Goal: Task Accomplishment & Management: Use online tool/utility

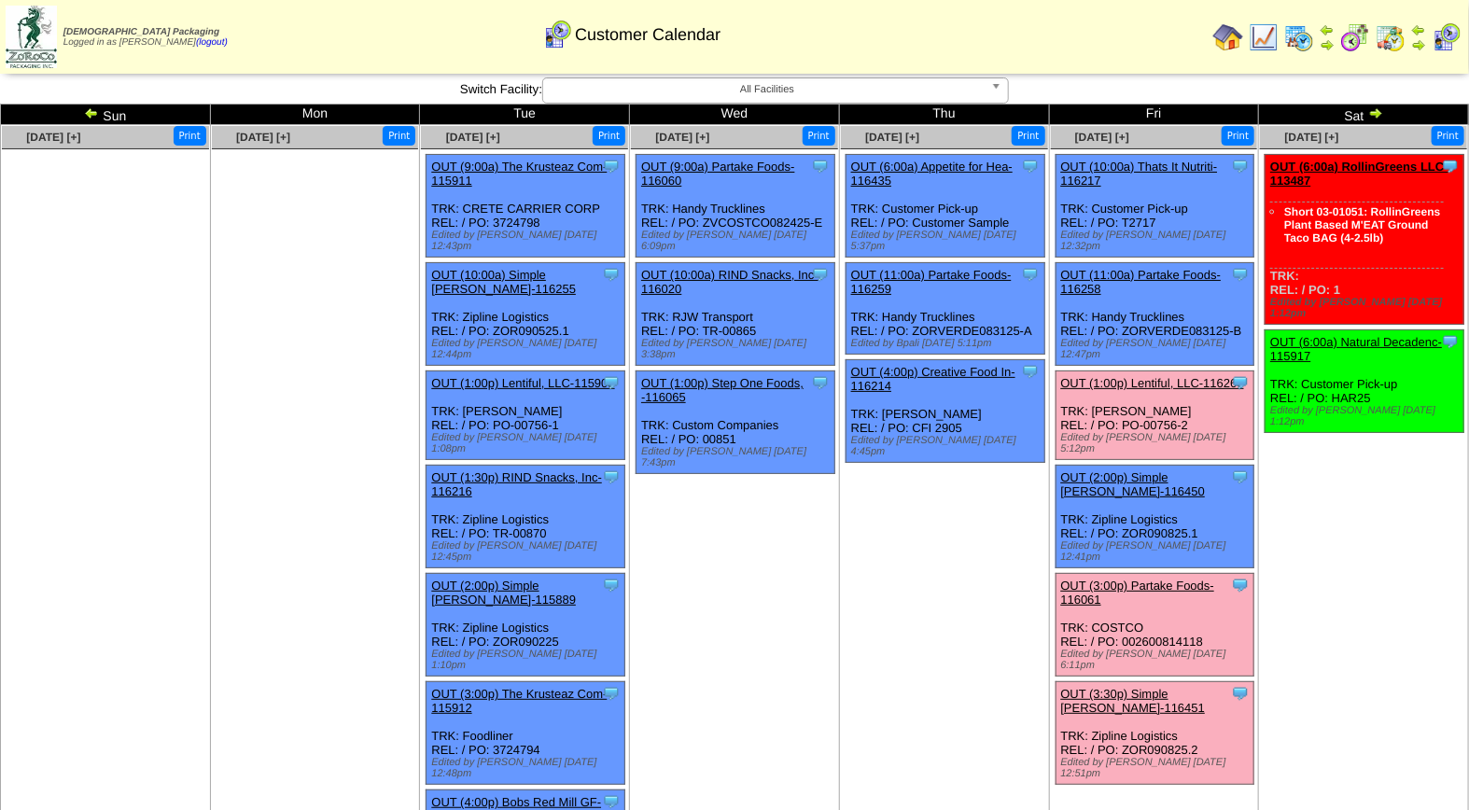
click at [1148, 579] on link "OUT (3:00p) Partake Foods-116061" at bounding box center [1138, 593] width 154 height 28
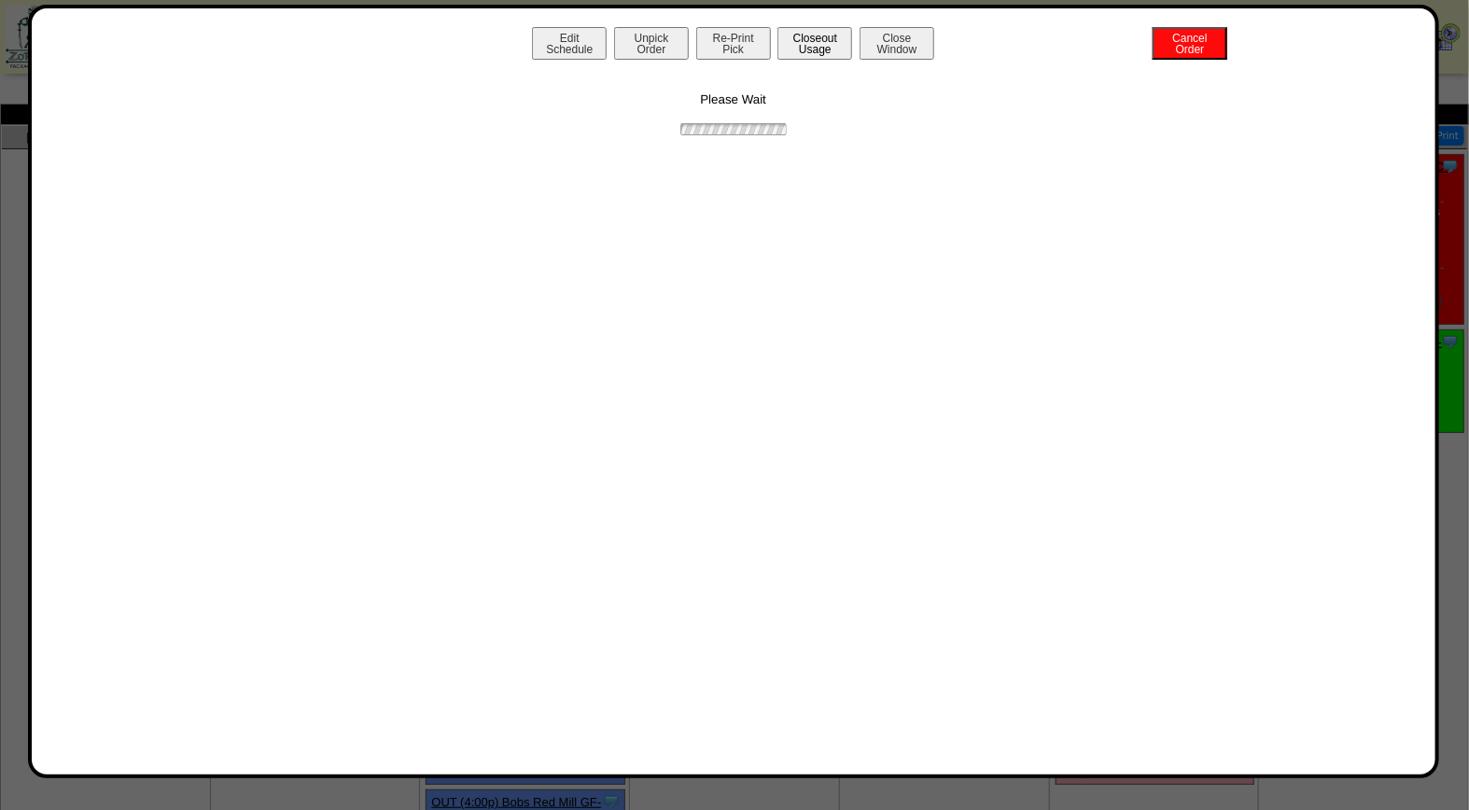
click at [817, 50] on button "Closeout Usage" at bounding box center [814, 43] width 75 height 33
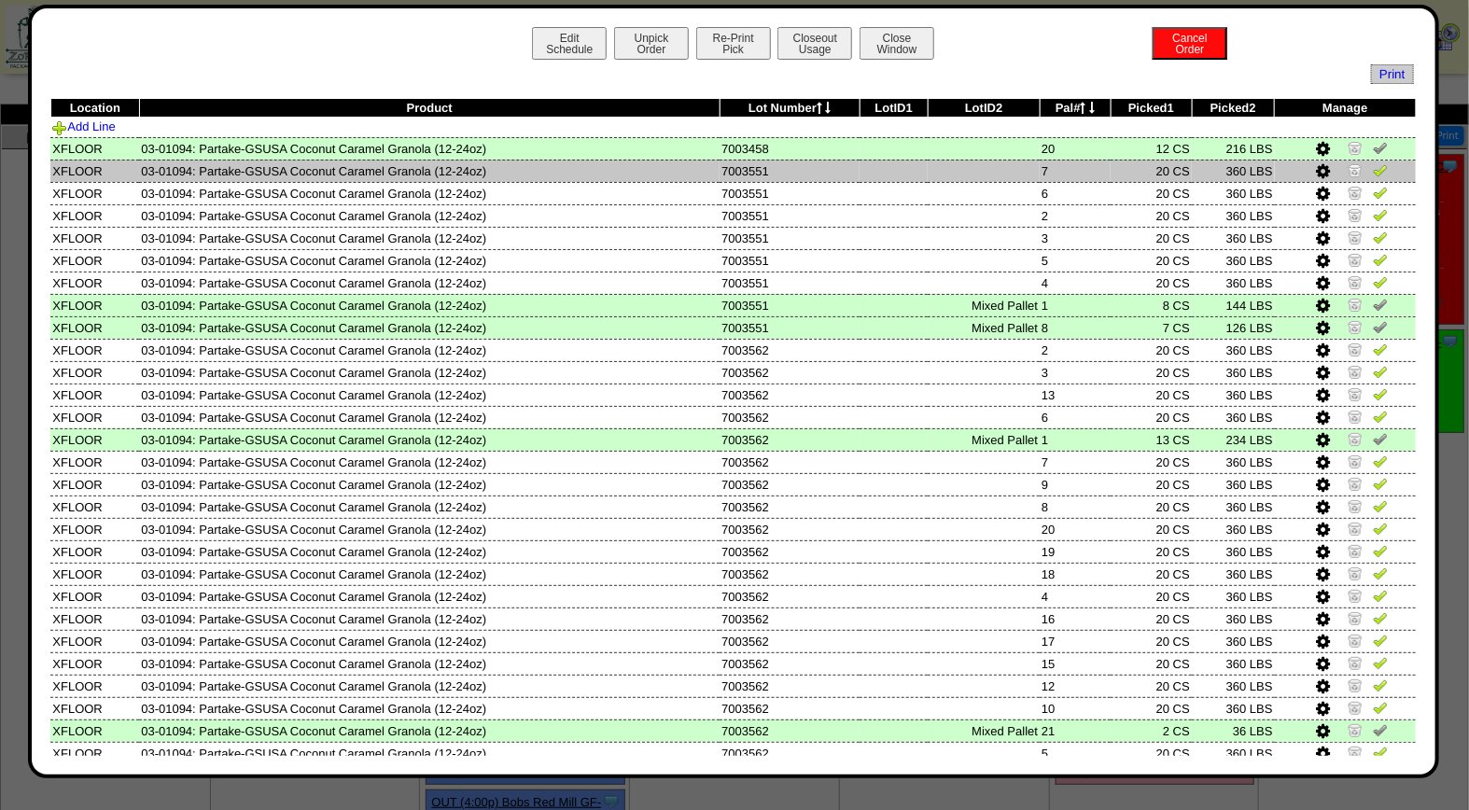
click at [1373, 175] on img at bounding box center [1380, 169] width 15 height 15
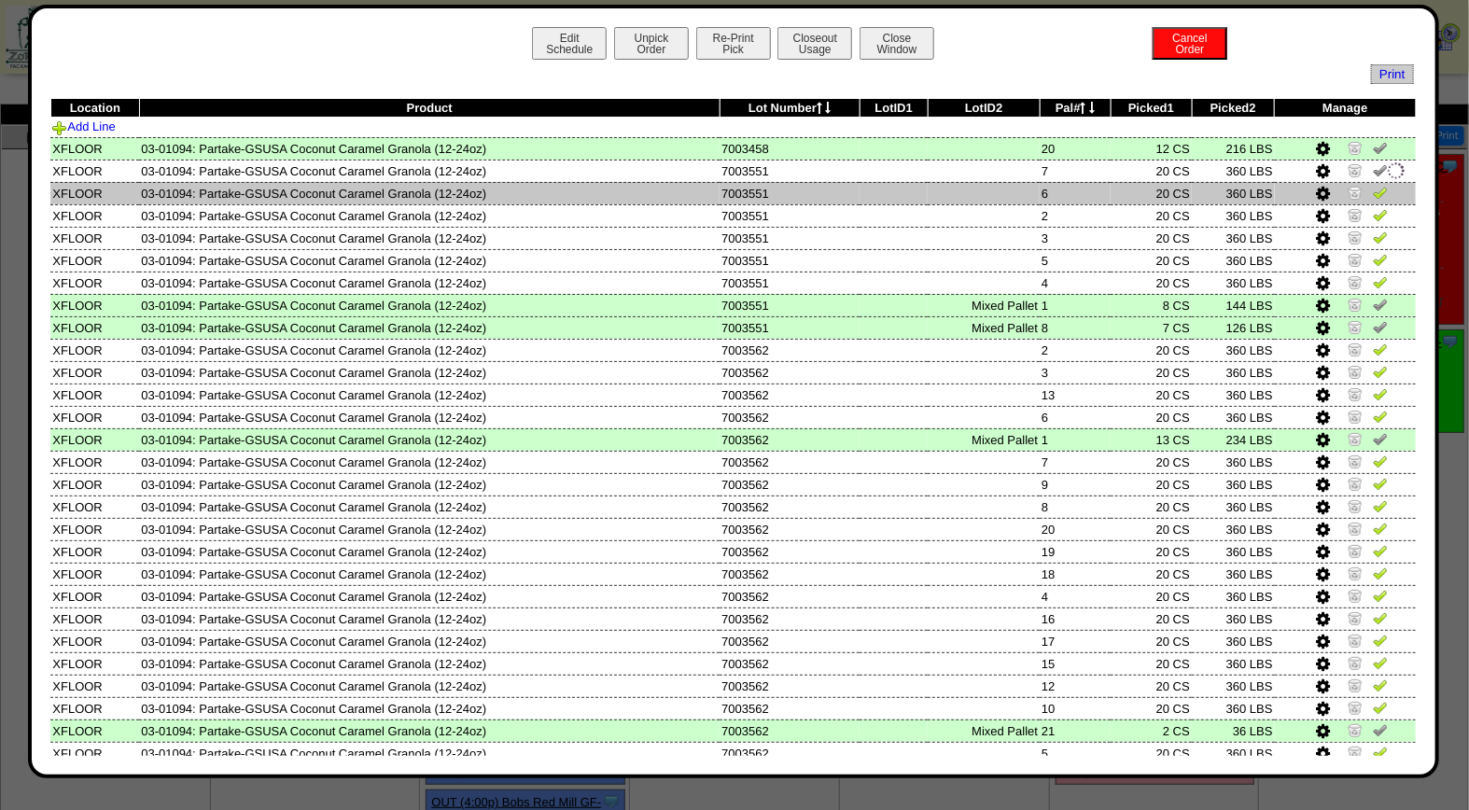
click at [1373, 190] on img at bounding box center [1380, 192] width 15 height 15
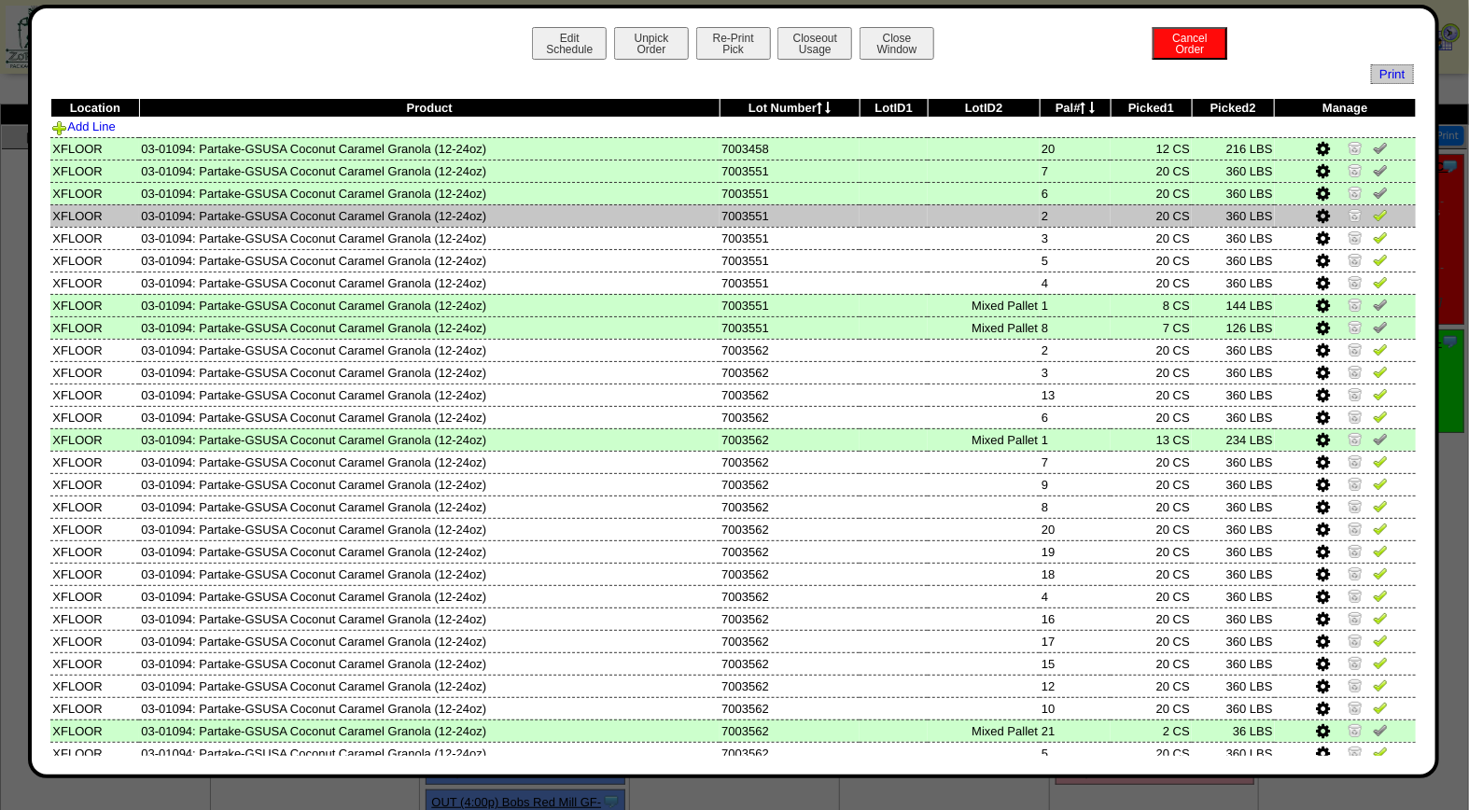
click at [1373, 213] on img at bounding box center [1380, 214] width 15 height 15
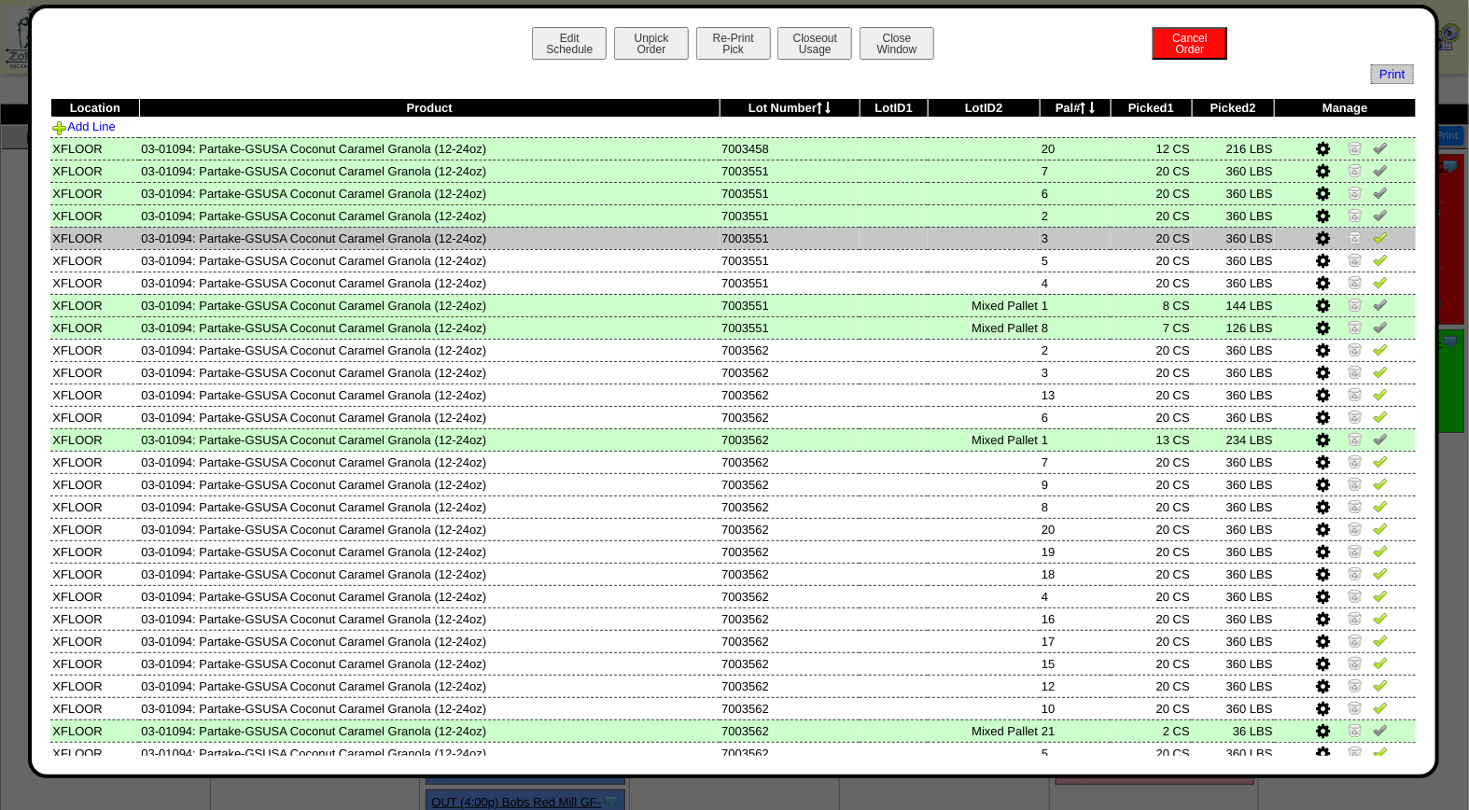
click at [1373, 231] on img at bounding box center [1380, 237] width 15 height 15
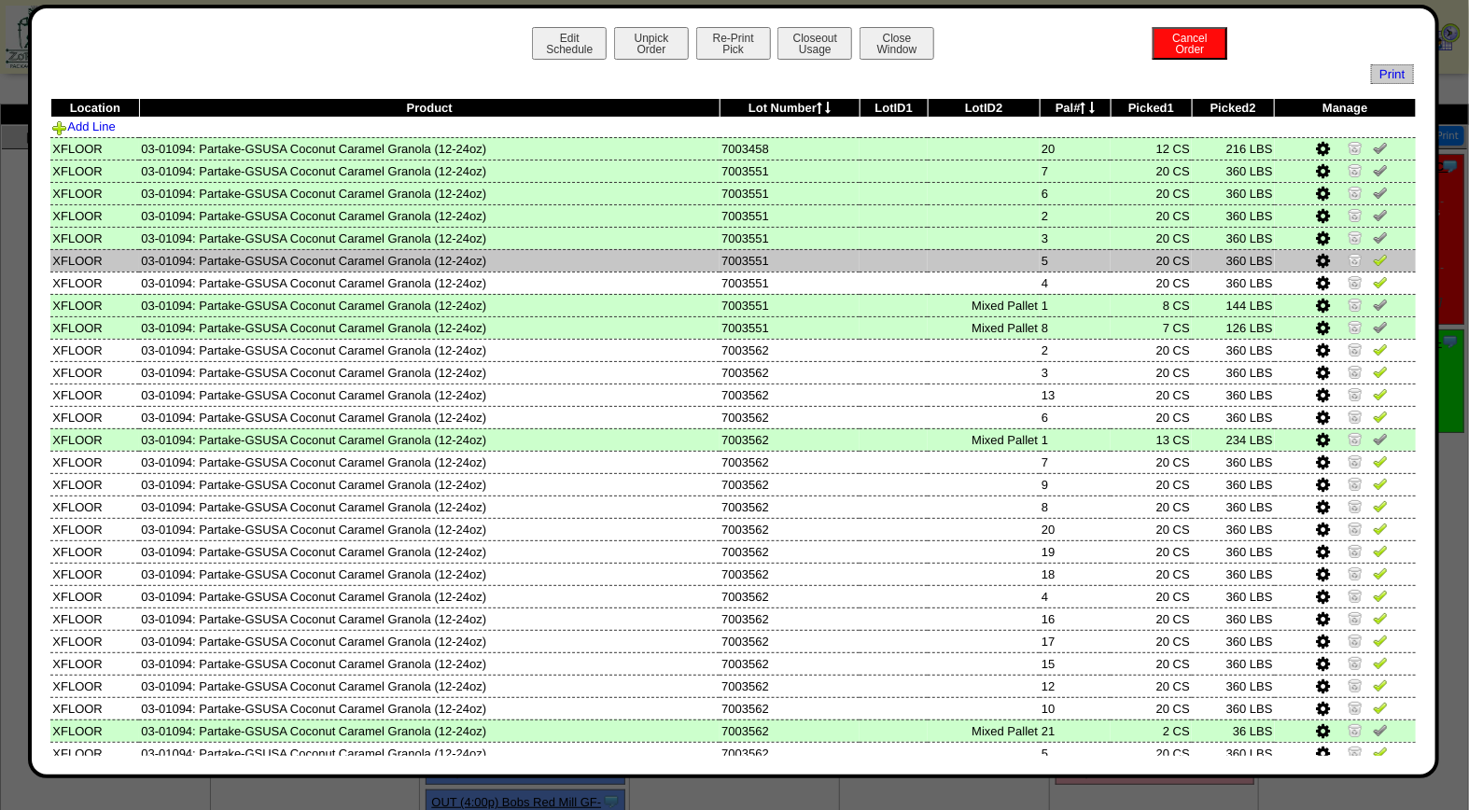
click at [1373, 258] on img at bounding box center [1380, 259] width 15 height 15
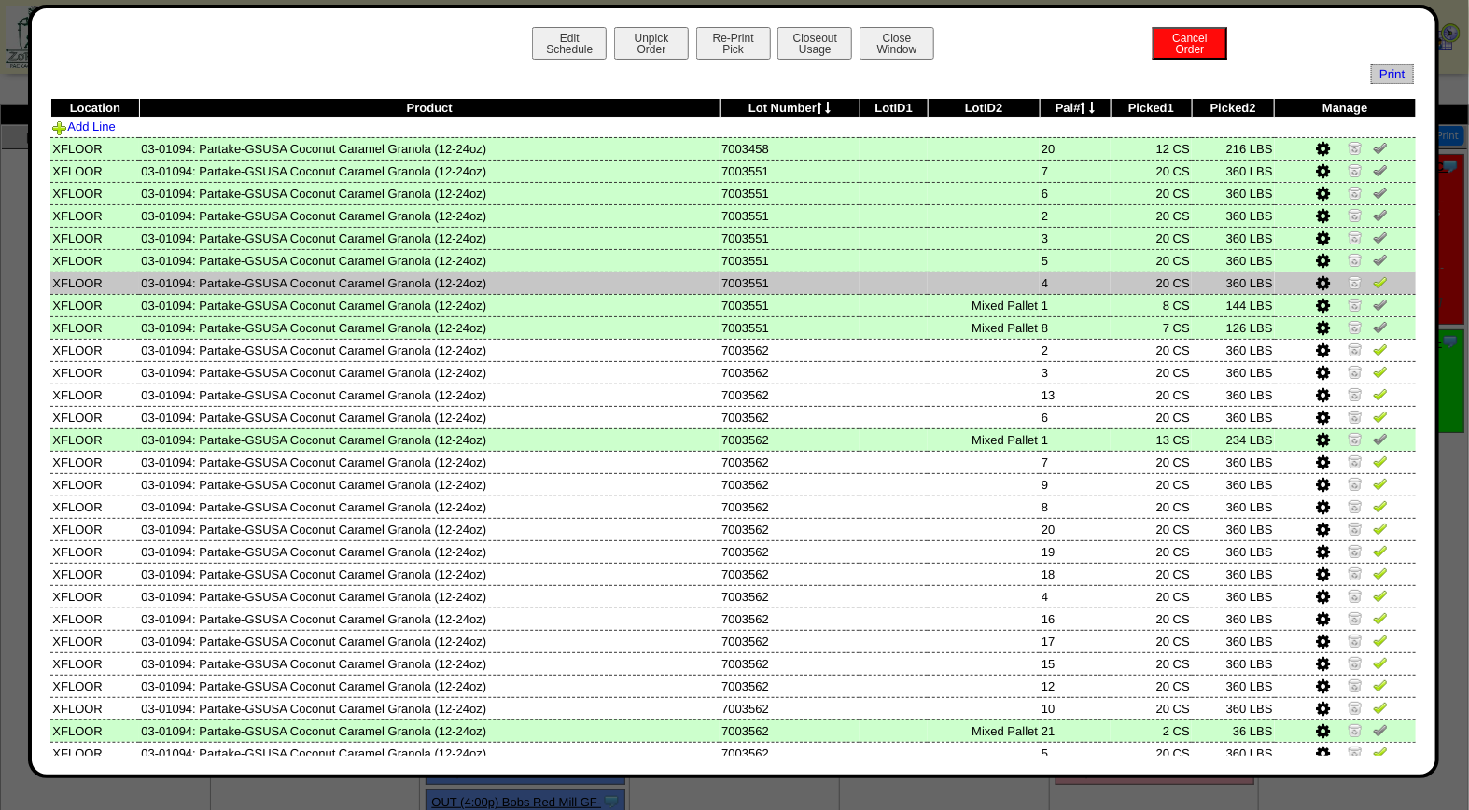
click at [1373, 280] on img at bounding box center [1380, 281] width 15 height 15
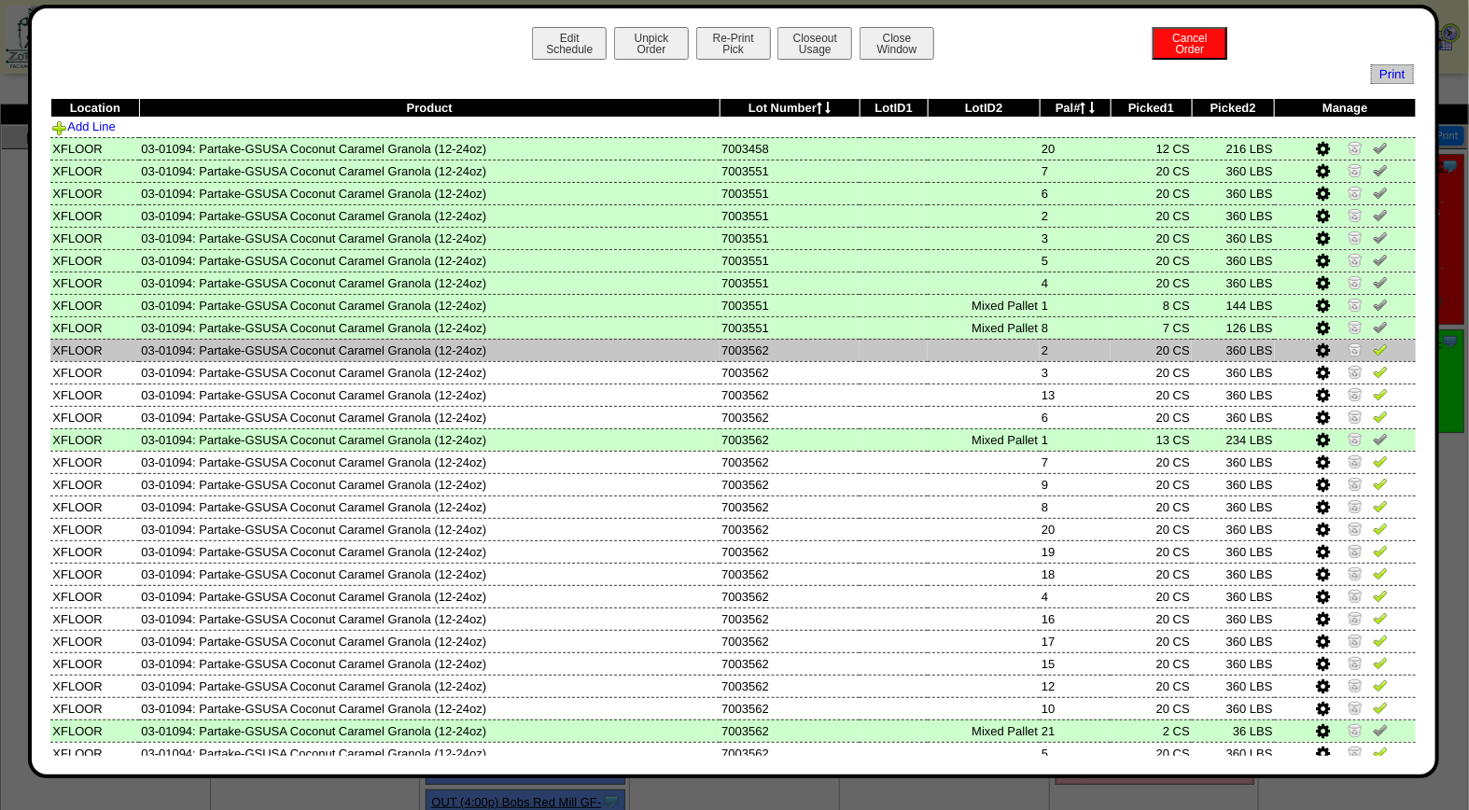
click at [1373, 345] on img at bounding box center [1380, 349] width 15 height 15
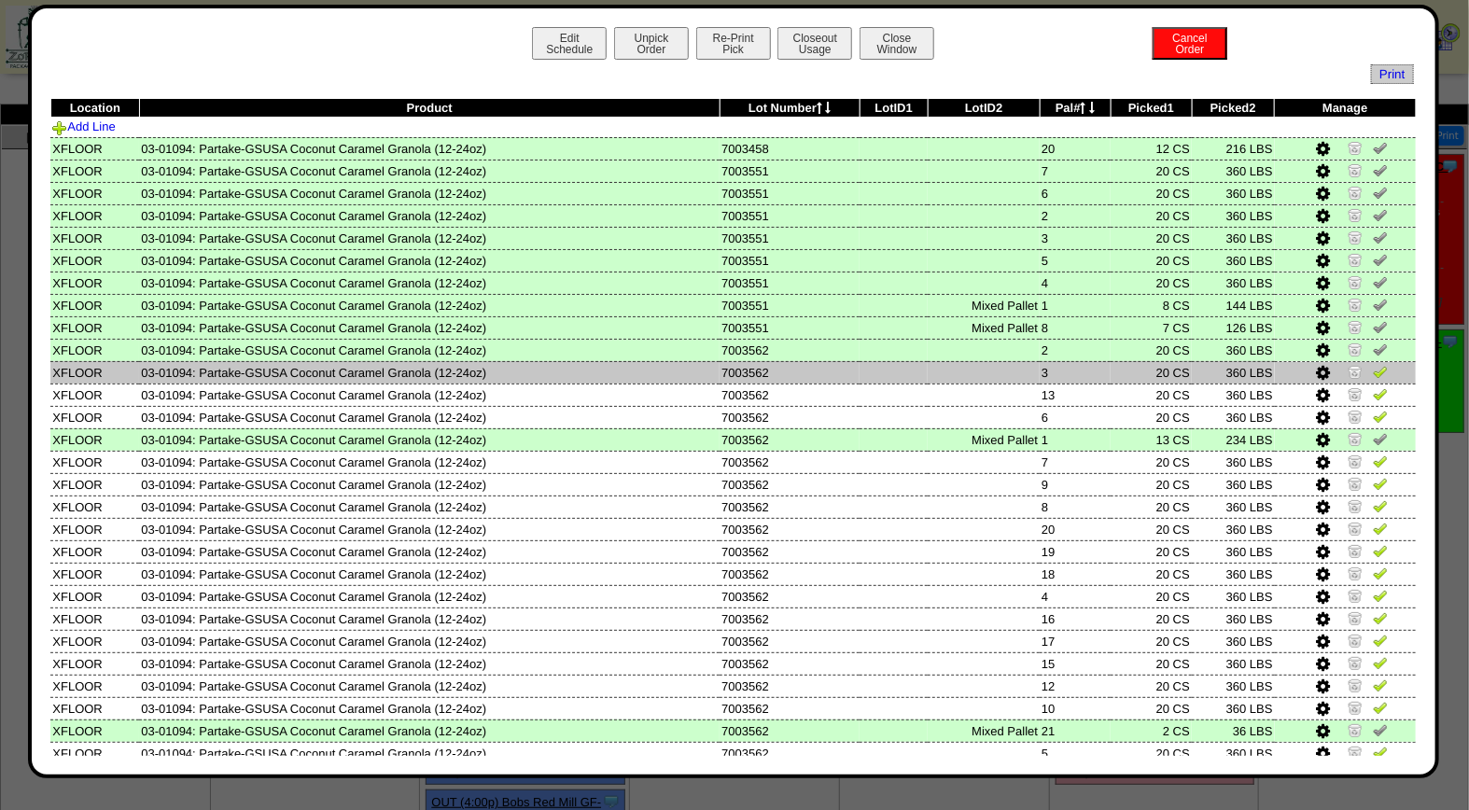
click at [1373, 369] on img at bounding box center [1380, 371] width 15 height 15
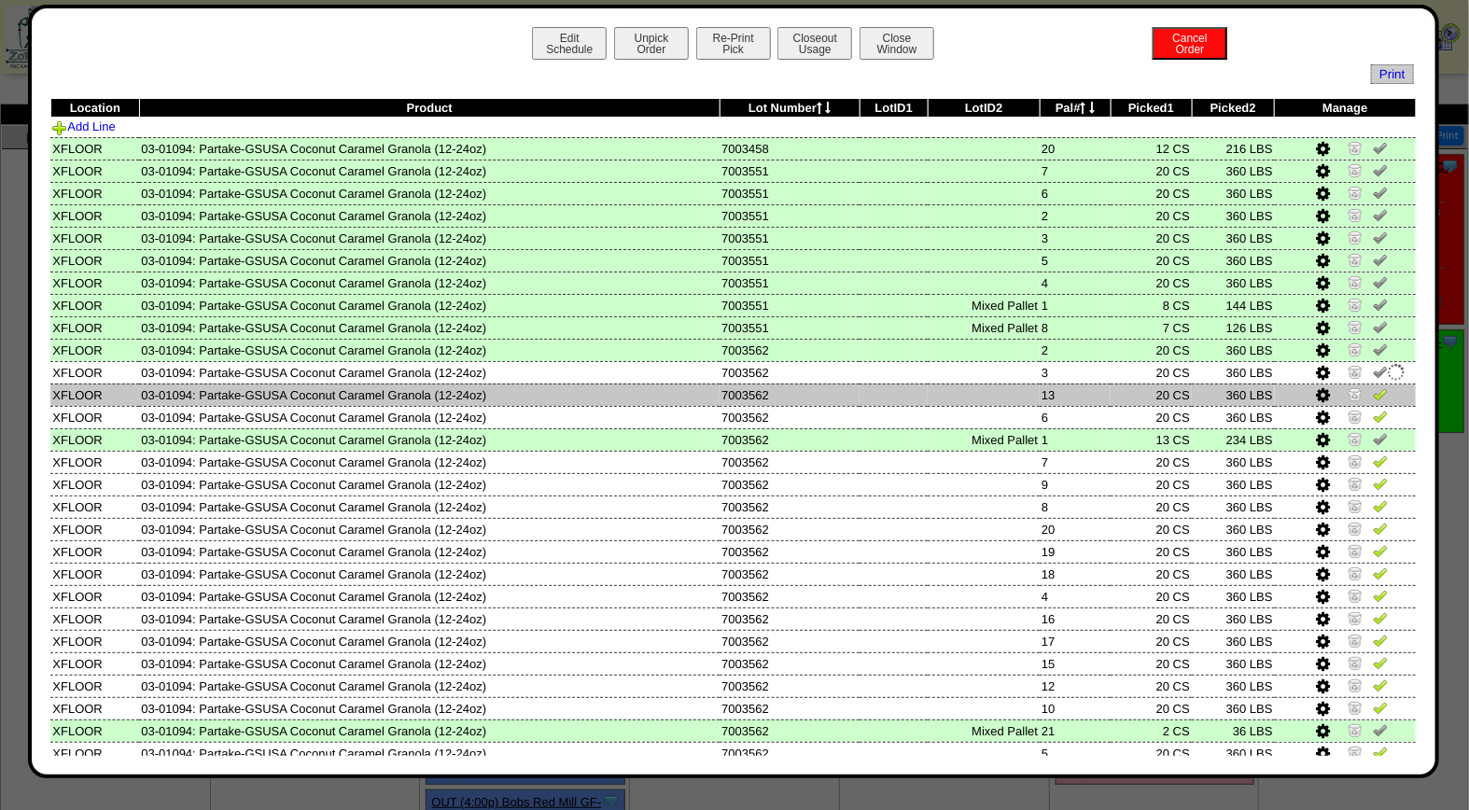
click at [1373, 392] on img at bounding box center [1380, 393] width 15 height 15
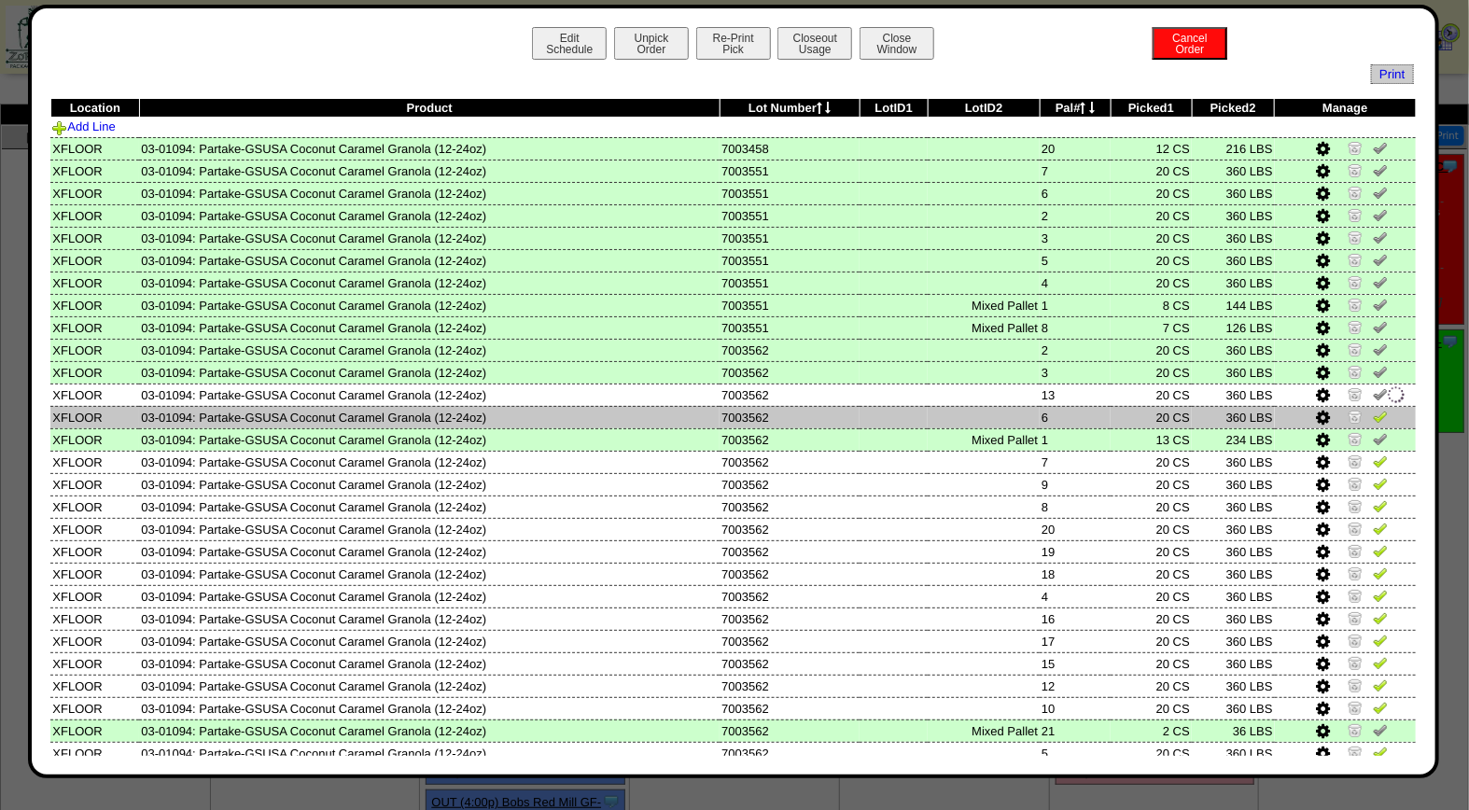
click at [1373, 412] on img at bounding box center [1380, 416] width 15 height 15
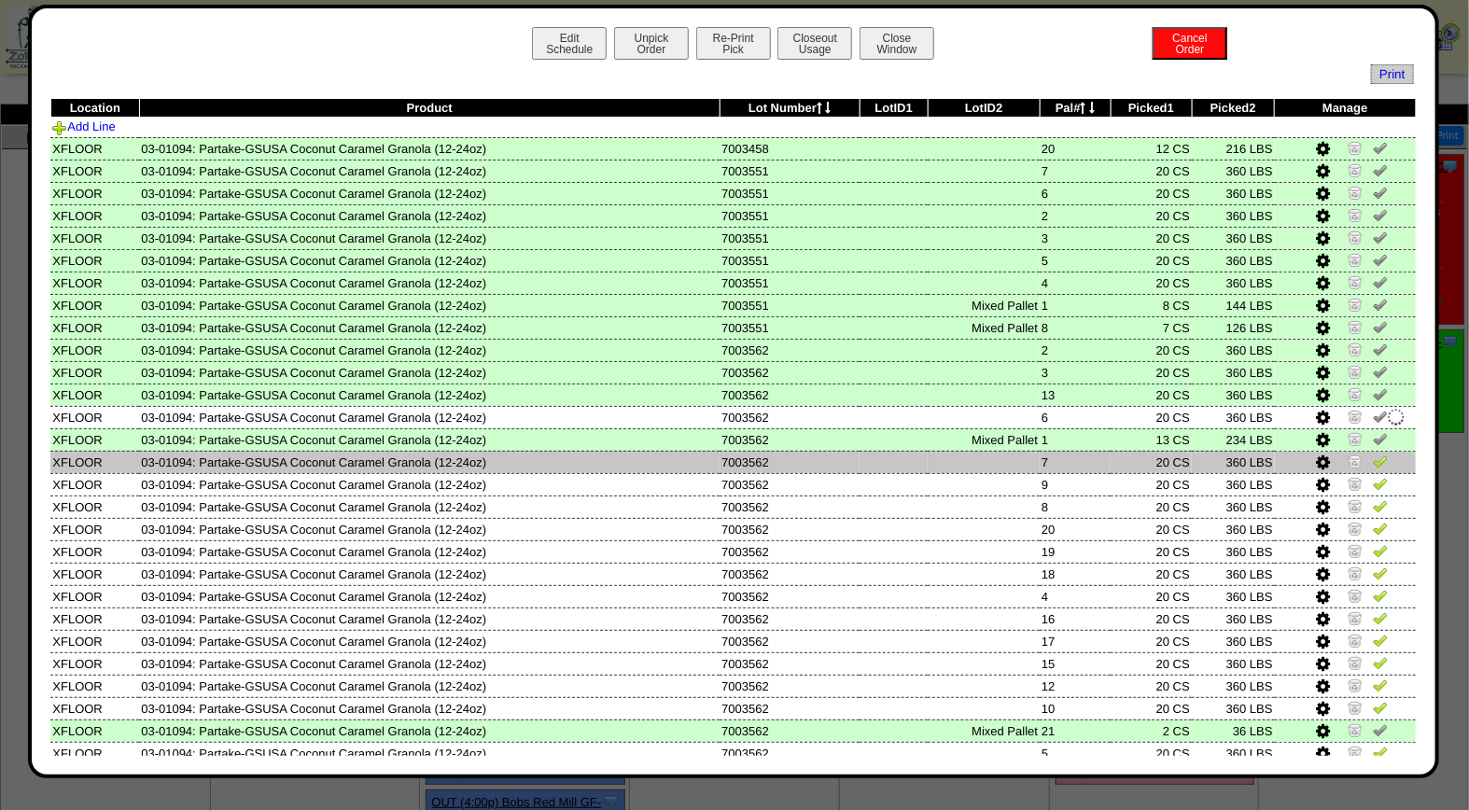
click at [1373, 453] on img at bounding box center [1380, 460] width 15 height 15
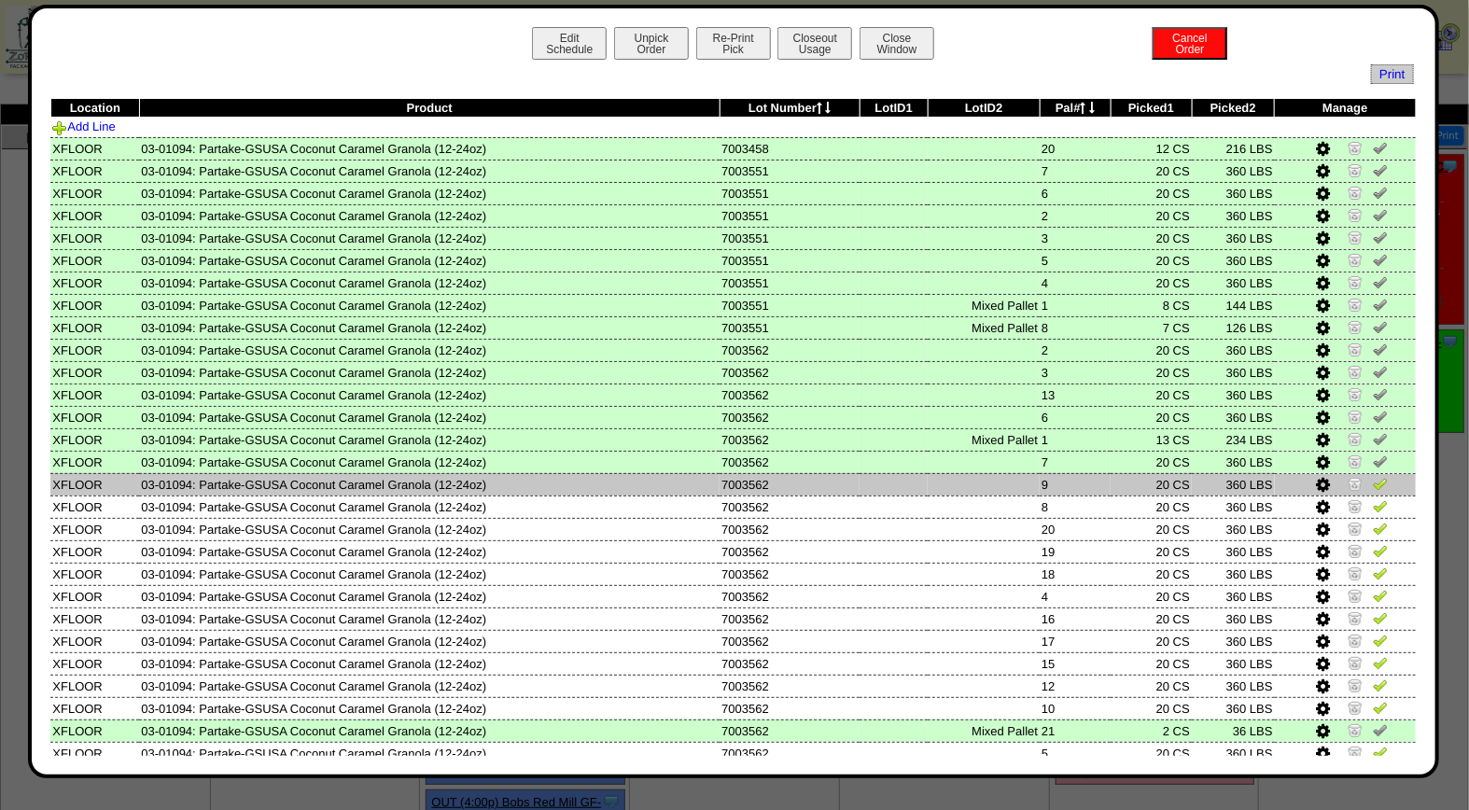
click at [1373, 481] on img at bounding box center [1380, 483] width 15 height 15
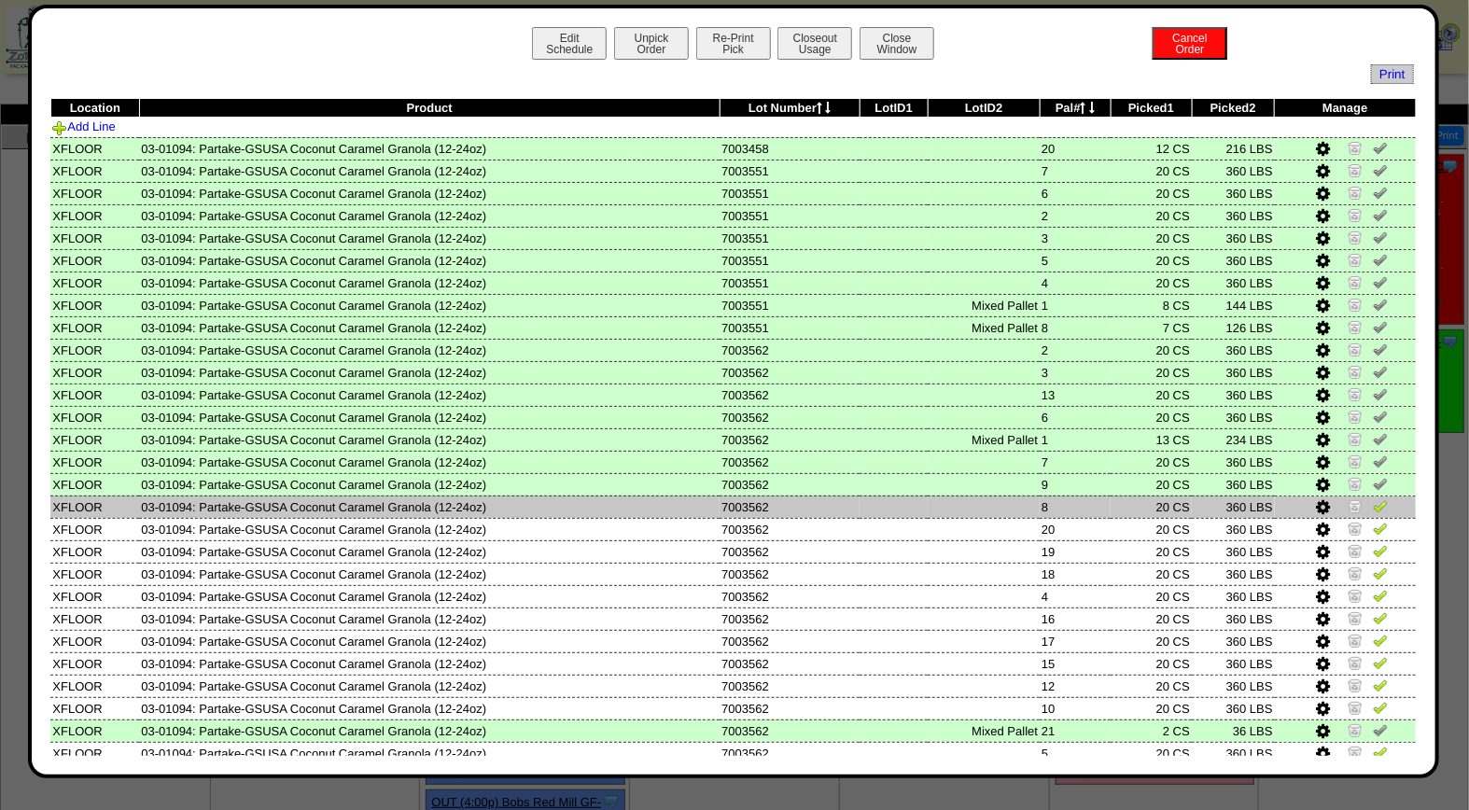
click at [1373, 505] on img at bounding box center [1380, 505] width 15 height 15
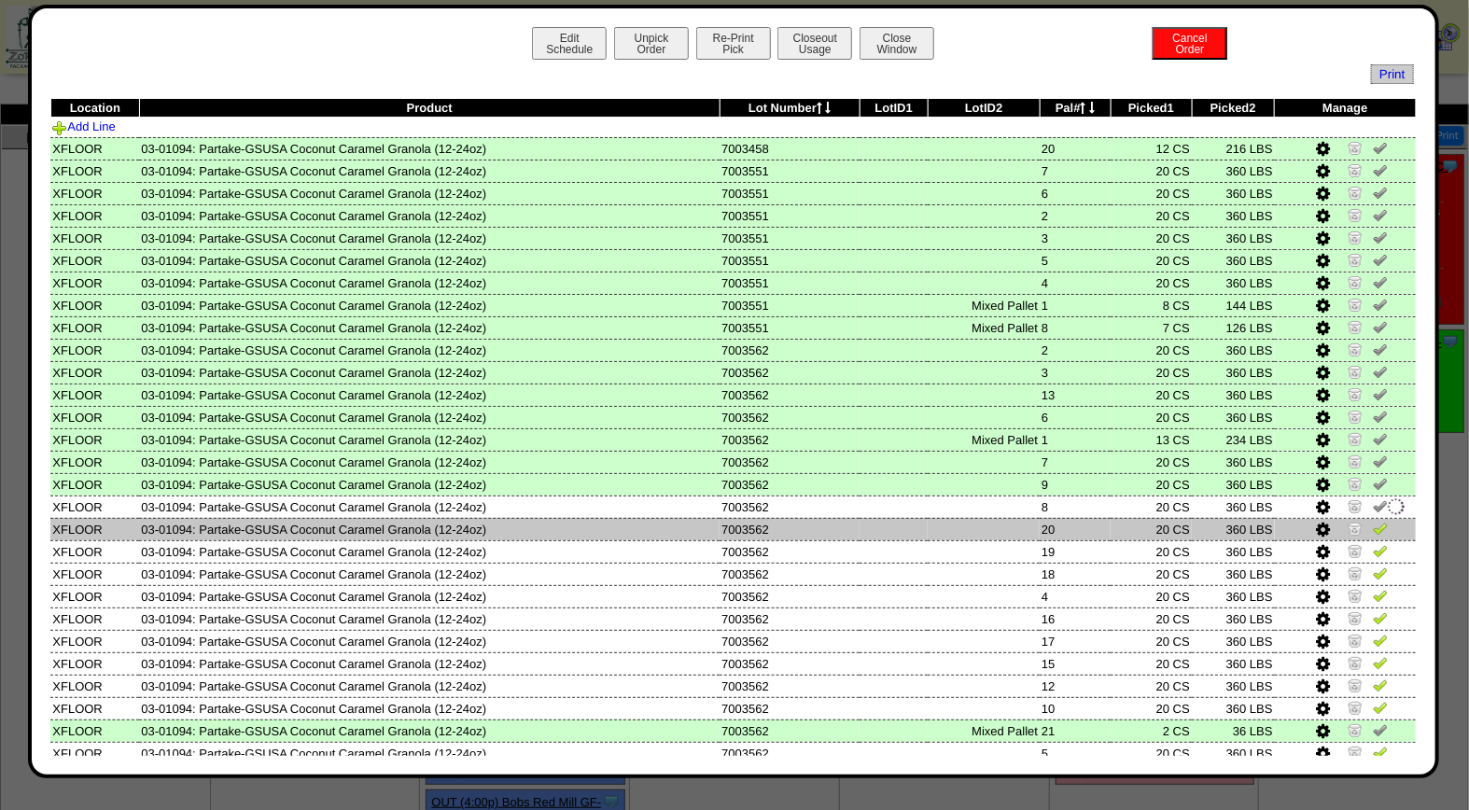
click at [1373, 521] on img at bounding box center [1380, 528] width 15 height 15
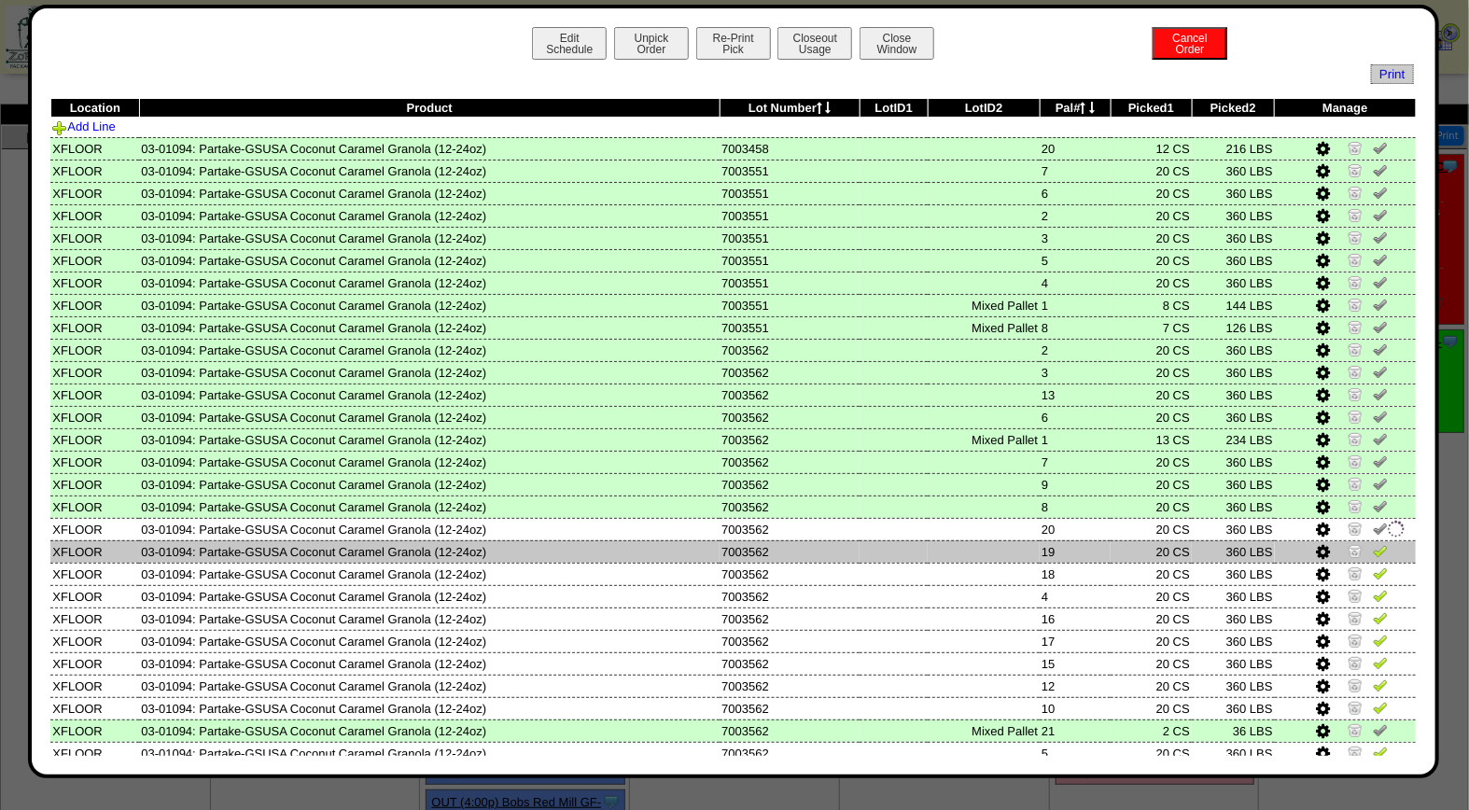
click at [1373, 552] on link at bounding box center [1380, 554] width 15 height 14
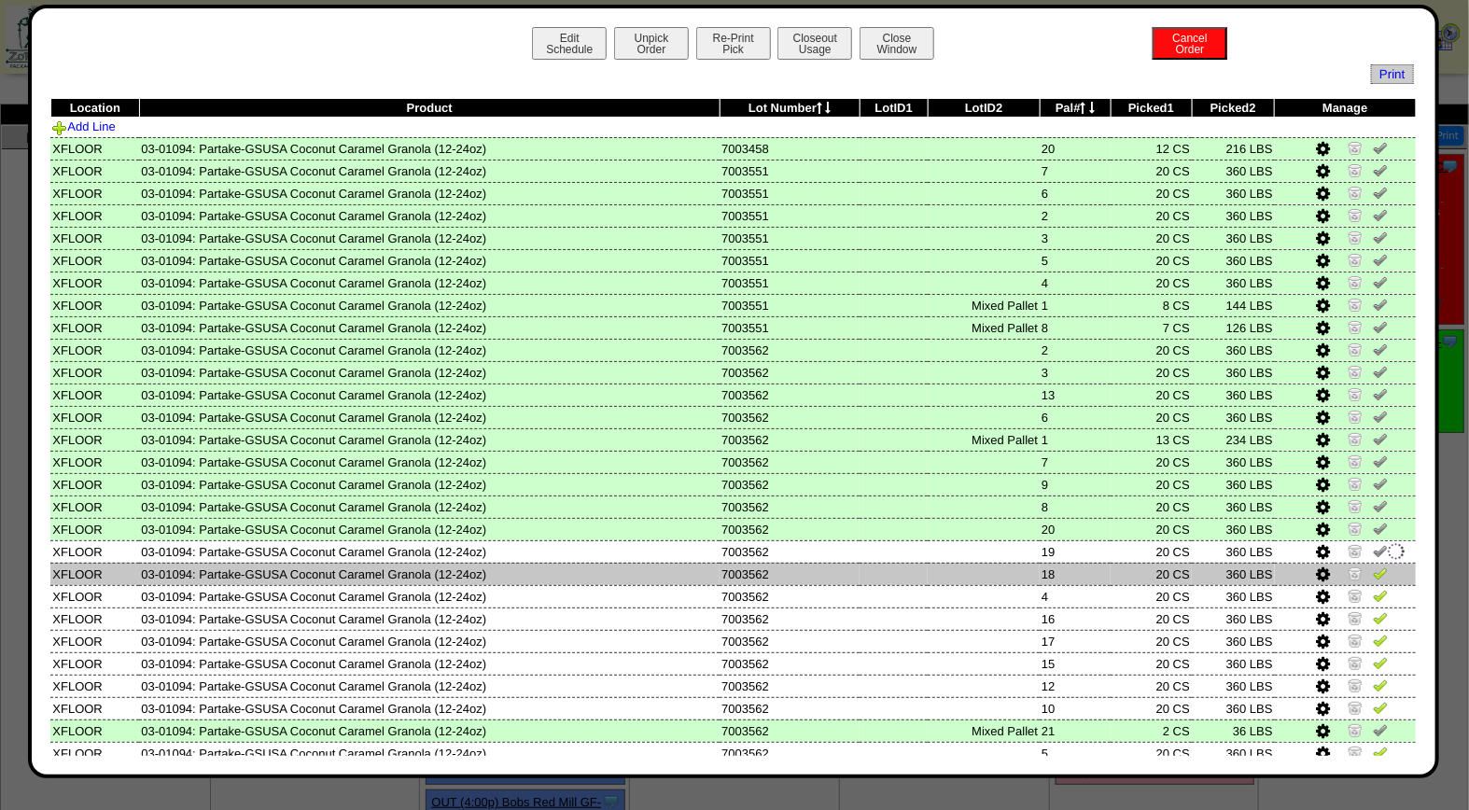
click at [1373, 571] on img at bounding box center [1380, 572] width 15 height 15
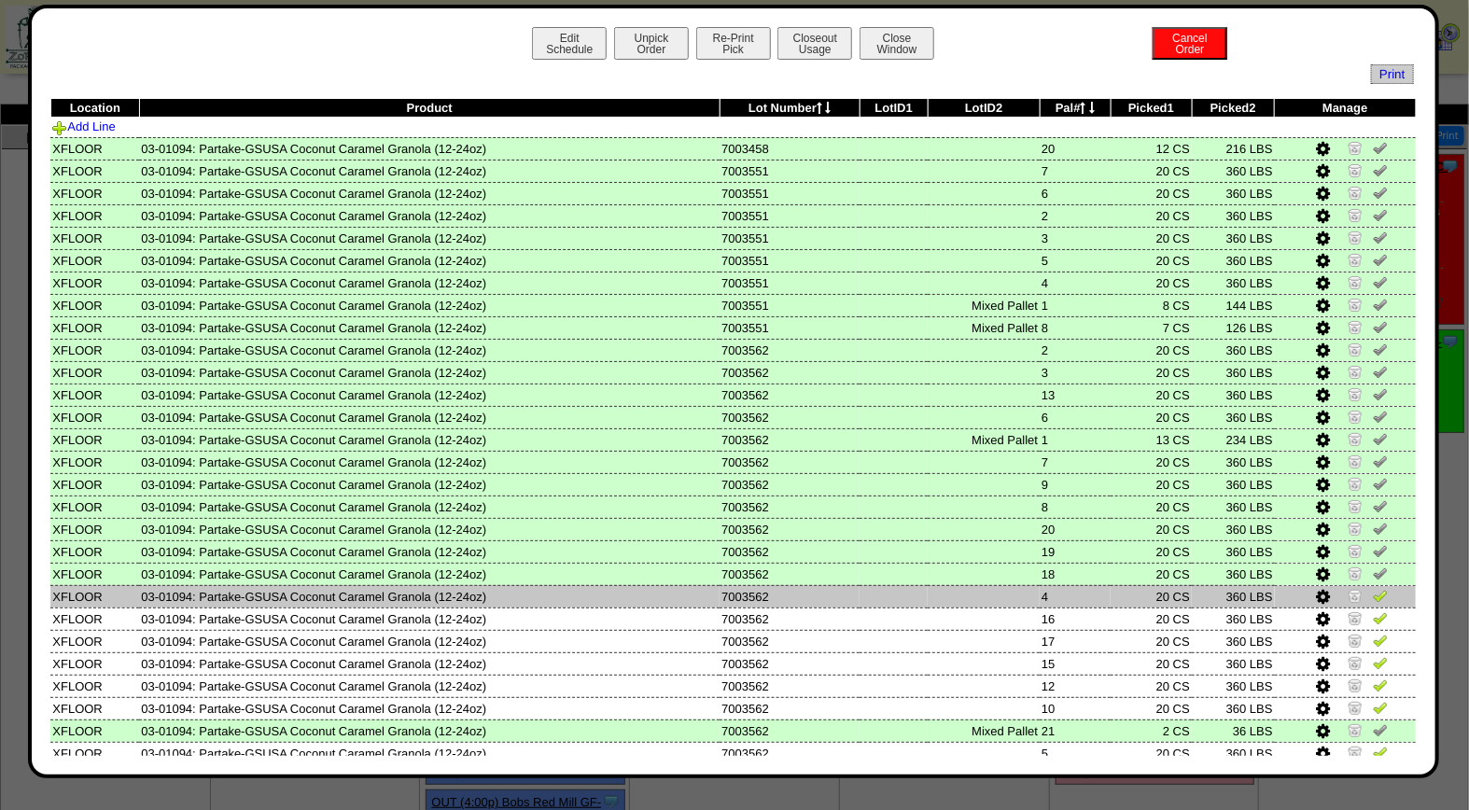
click at [1373, 590] on img at bounding box center [1380, 595] width 15 height 15
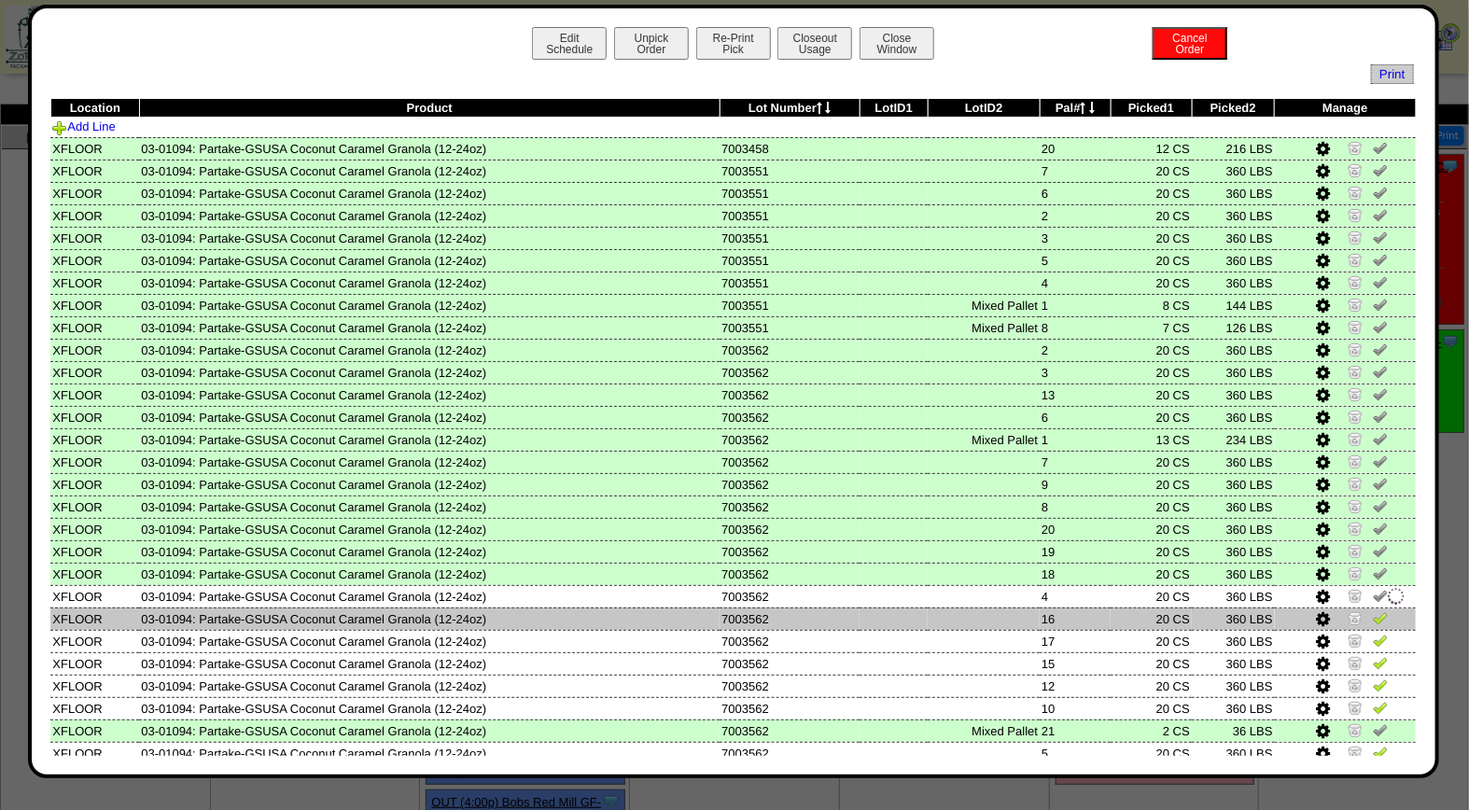
click at [1373, 610] on img at bounding box center [1380, 617] width 15 height 15
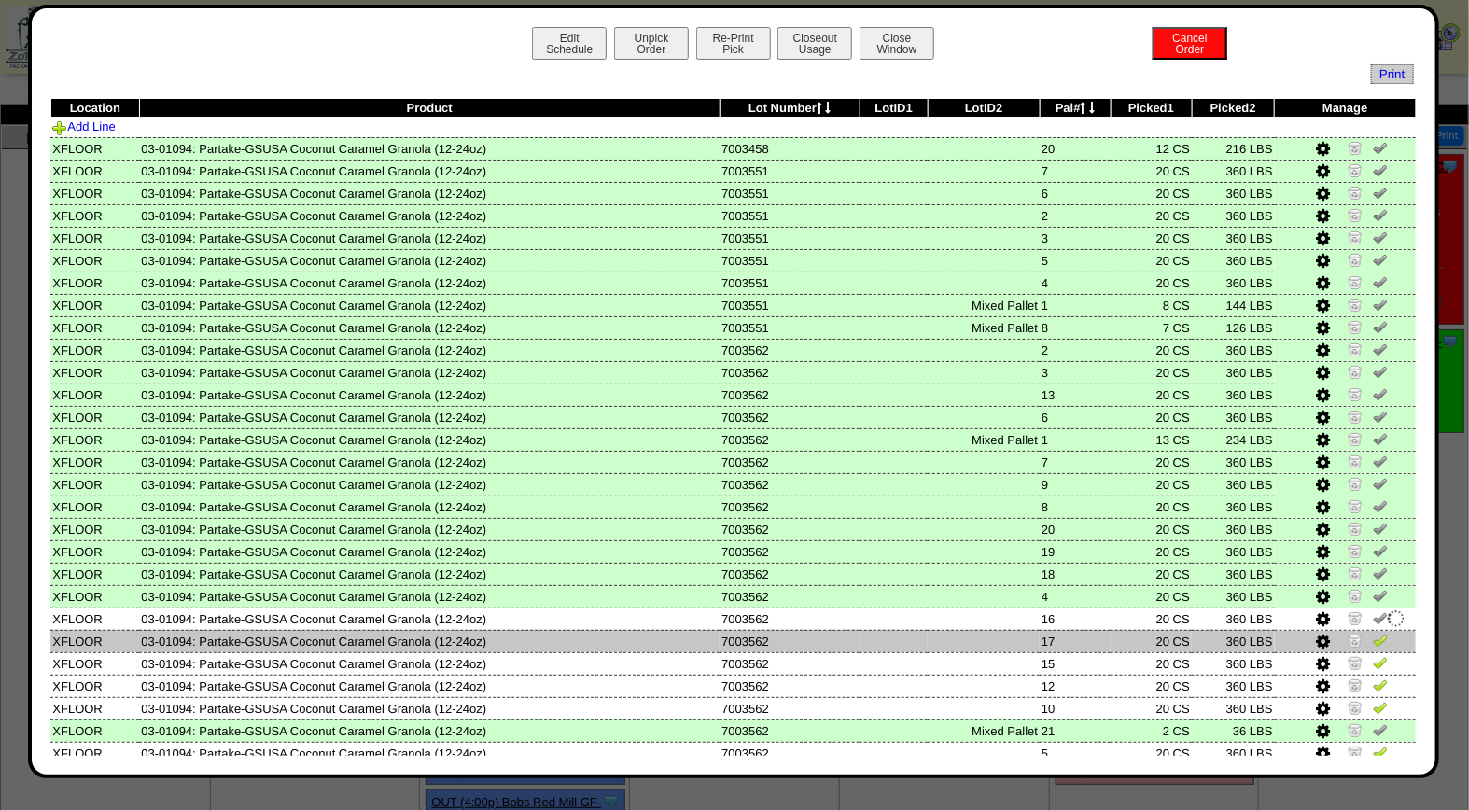
click at [1373, 633] on img at bounding box center [1380, 640] width 15 height 15
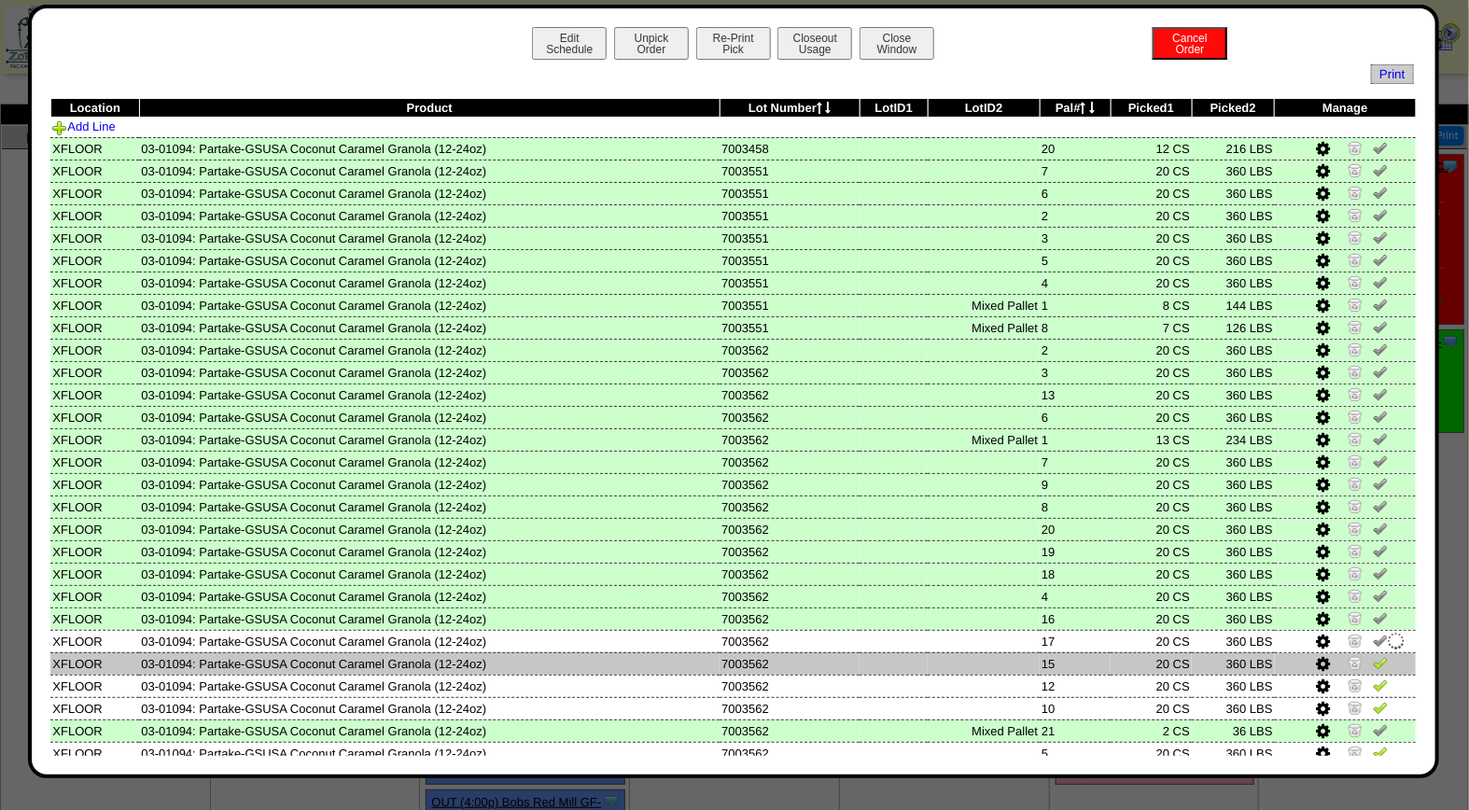
click at [1373, 655] on img at bounding box center [1380, 662] width 15 height 15
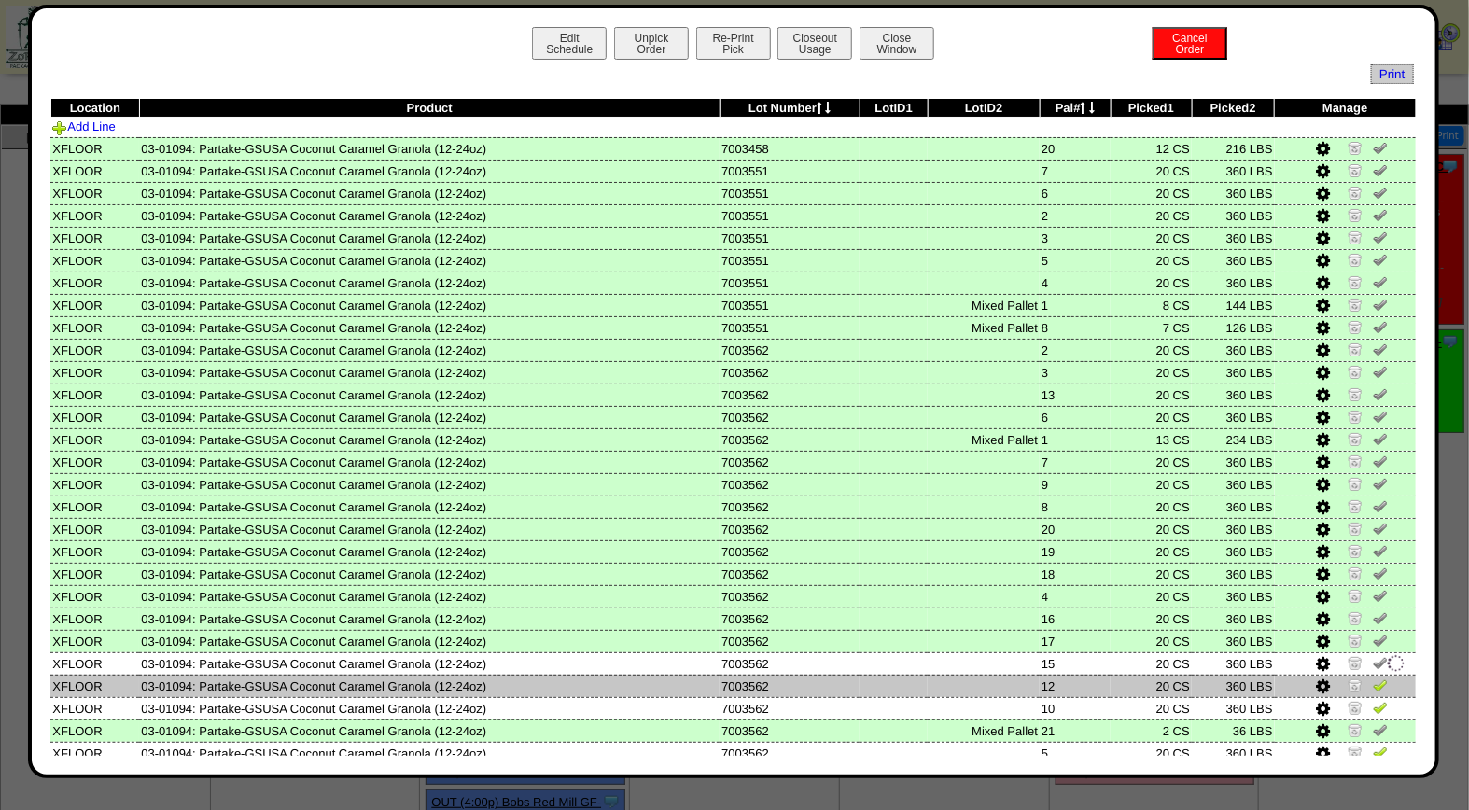
click at [1373, 677] on img at bounding box center [1380, 684] width 15 height 15
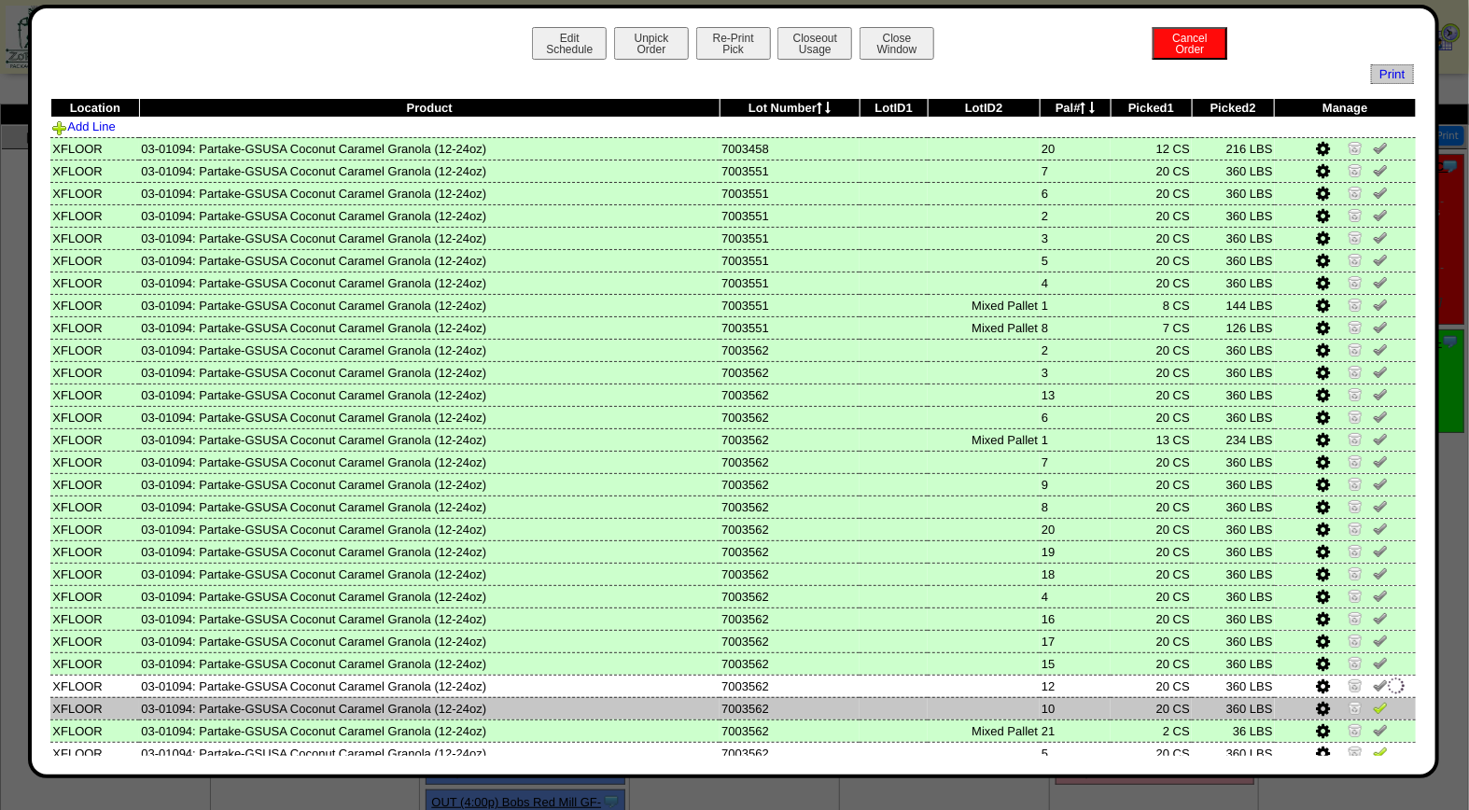
click at [1373, 700] on img at bounding box center [1380, 707] width 15 height 15
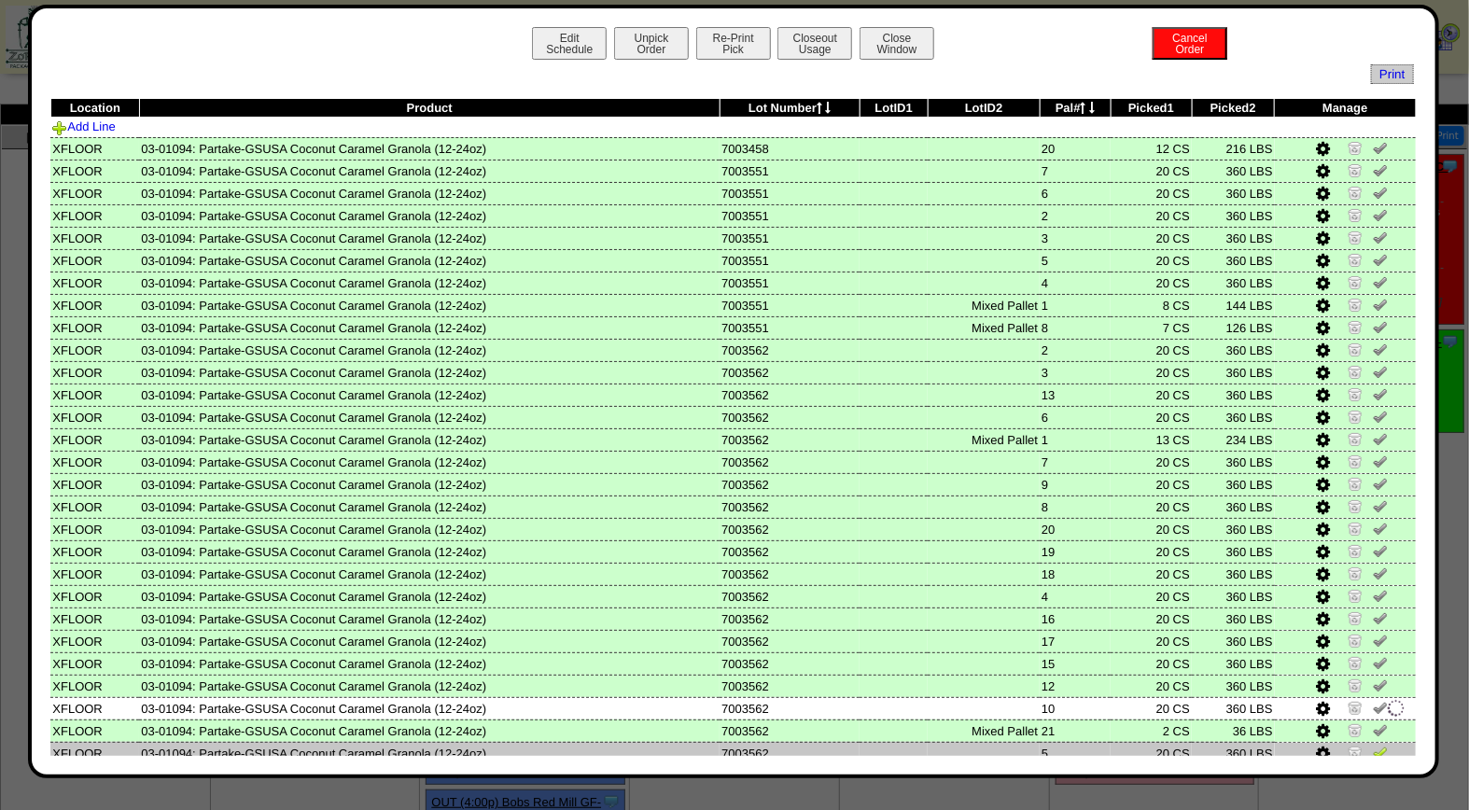
click at [1373, 745] on img at bounding box center [1380, 752] width 15 height 15
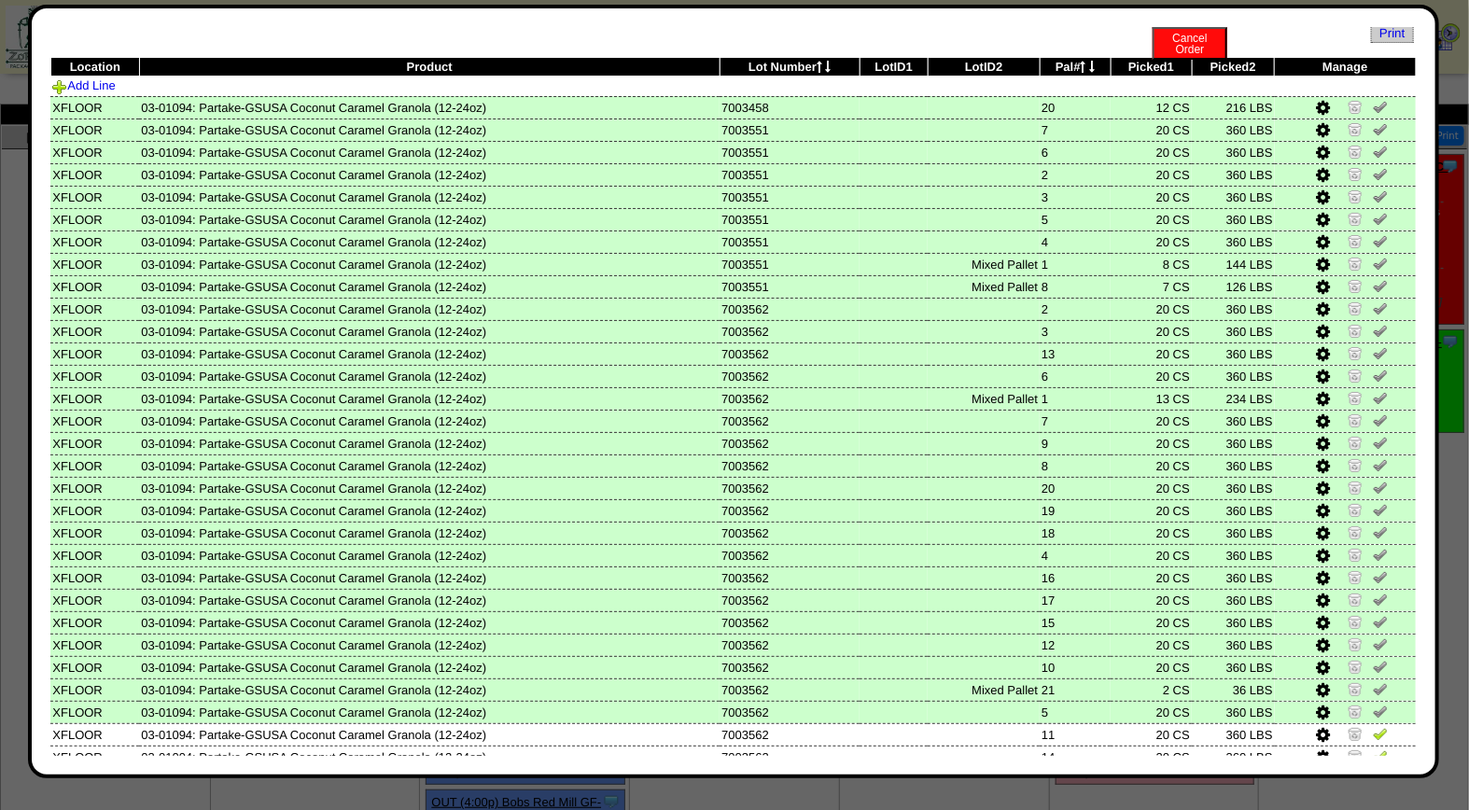
scroll to position [177, 0]
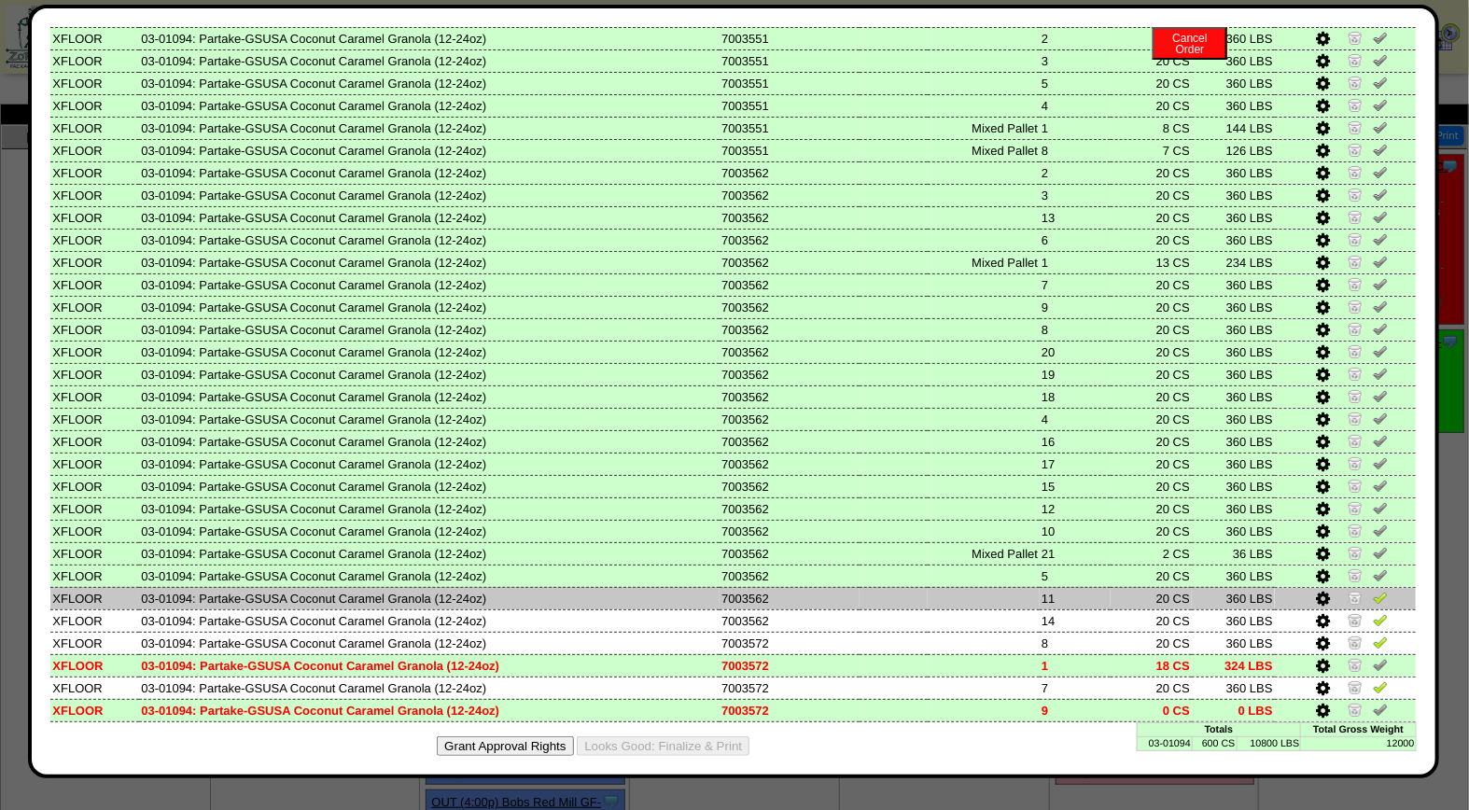
click at [1373, 590] on img at bounding box center [1380, 597] width 15 height 15
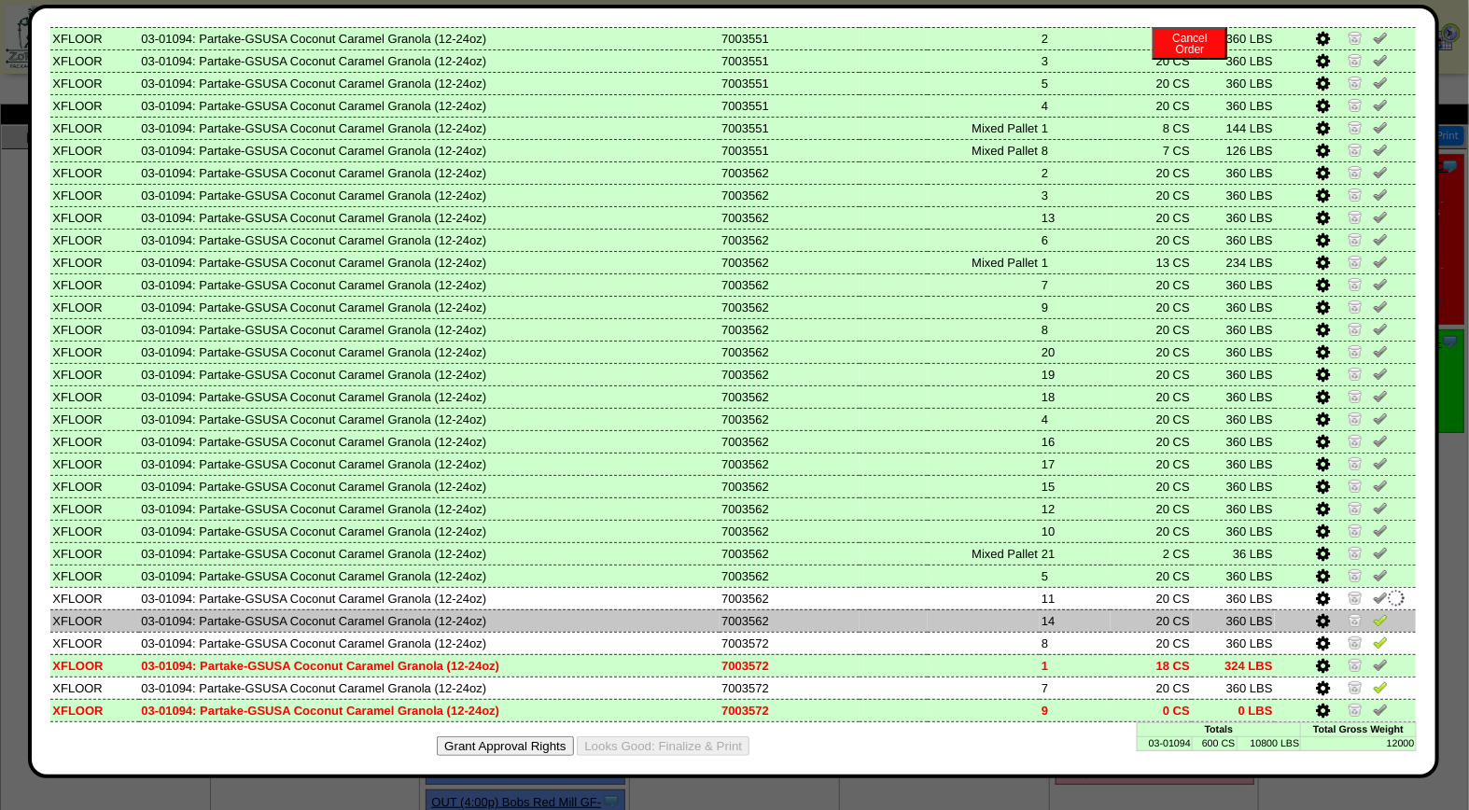
click at [1373, 613] on img at bounding box center [1380, 619] width 15 height 15
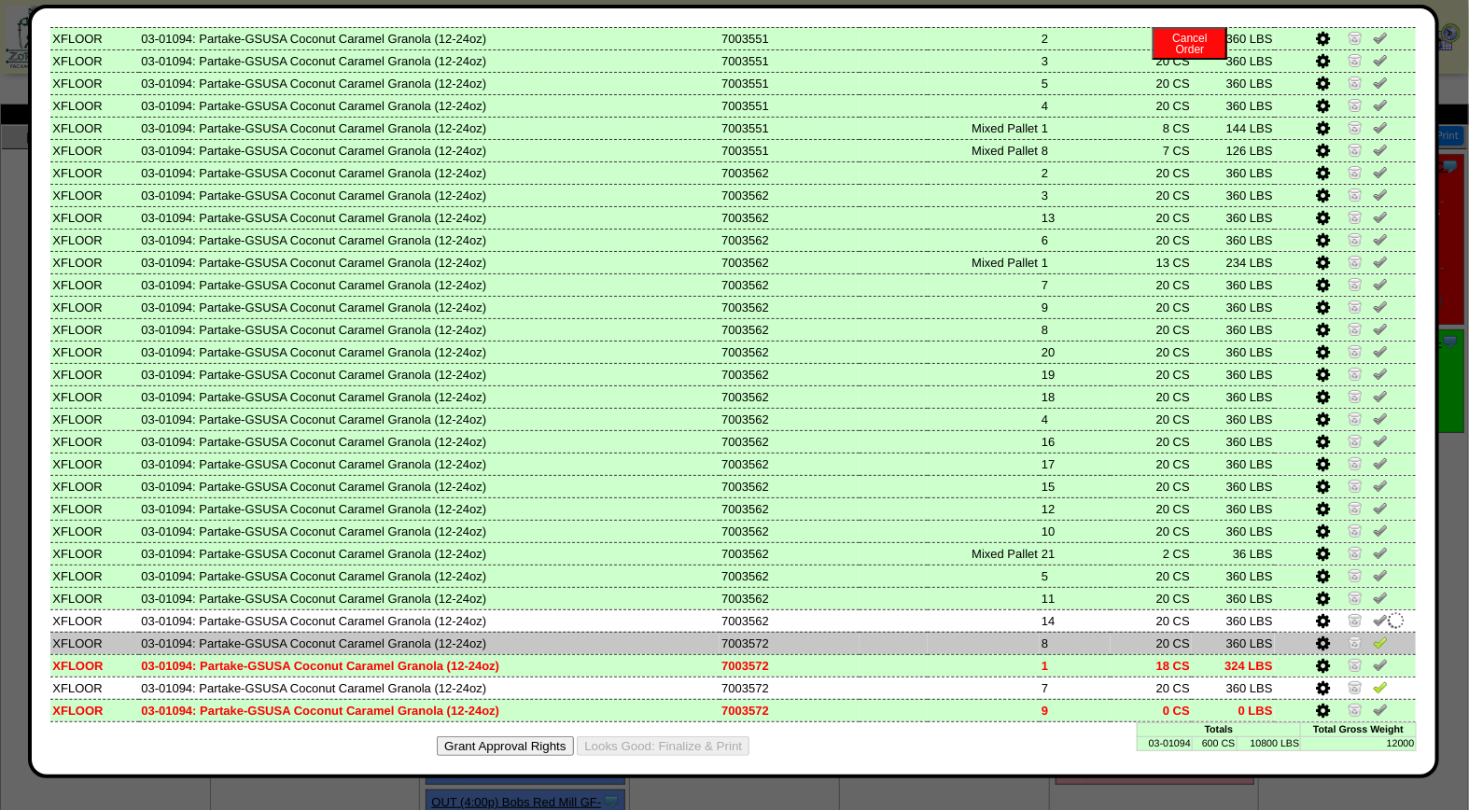
click at [1373, 635] on img at bounding box center [1380, 642] width 15 height 15
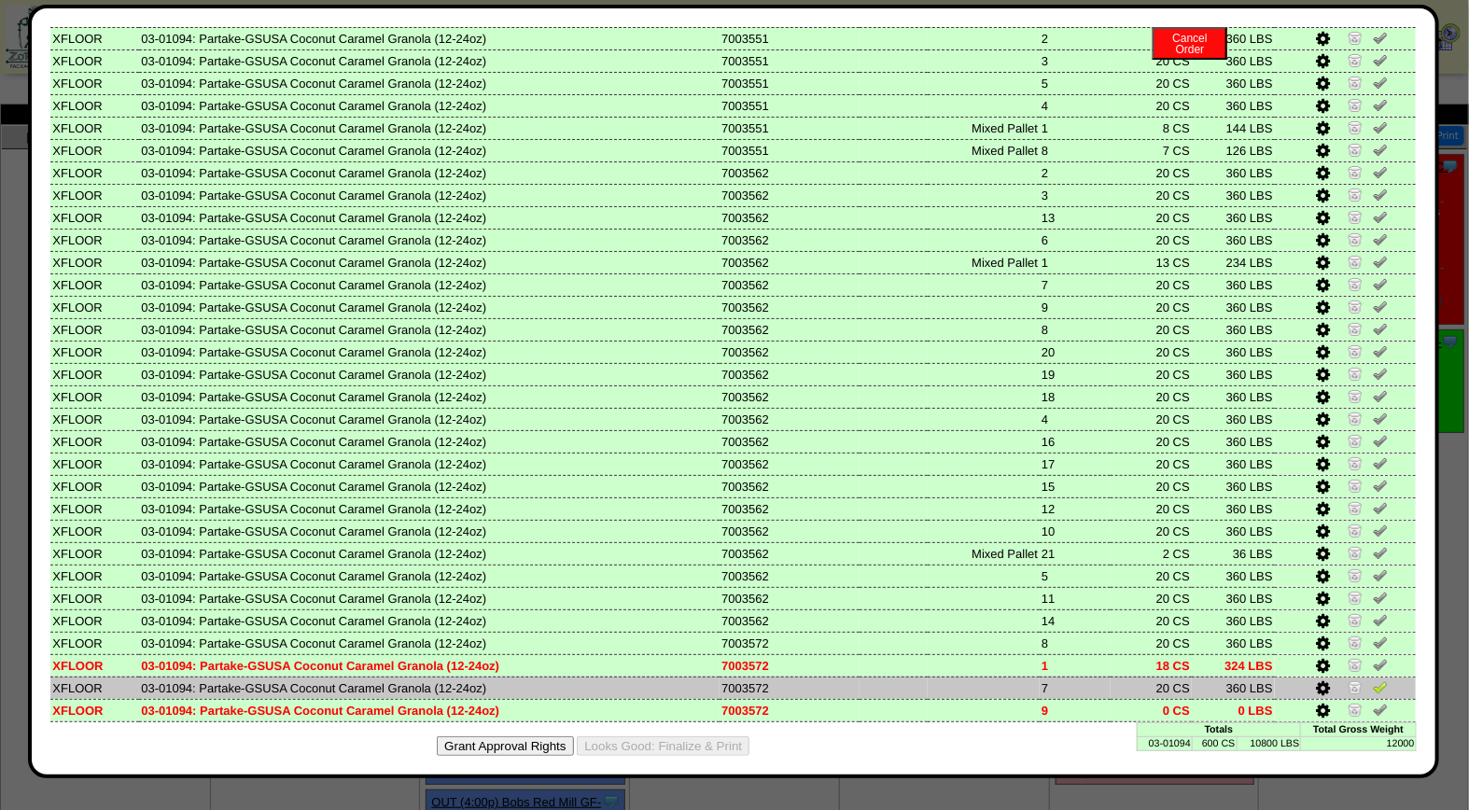
click at [1373, 679] on img at bounding box center [1380, 686] width 15 height 15
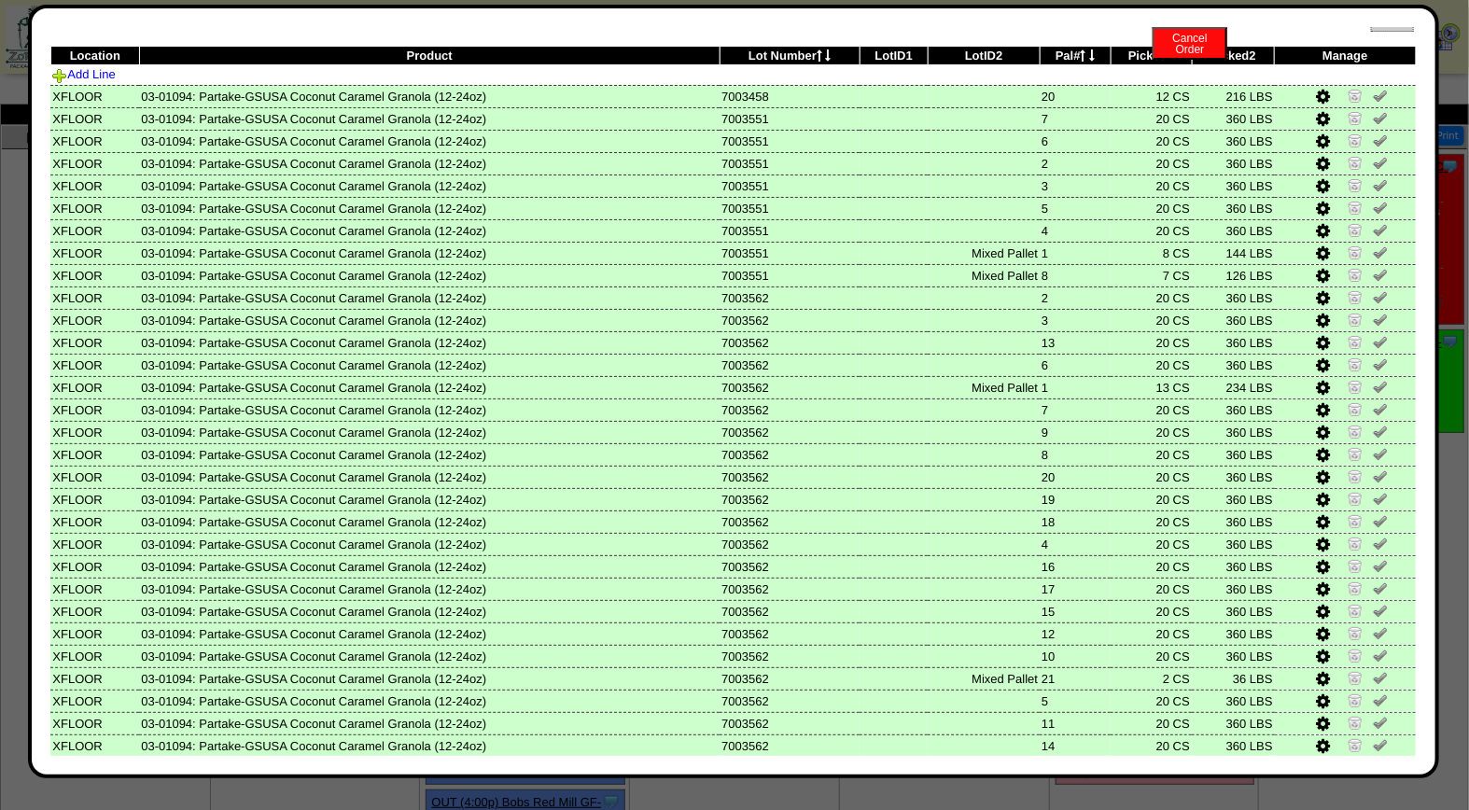
scroll to position [0, 0]
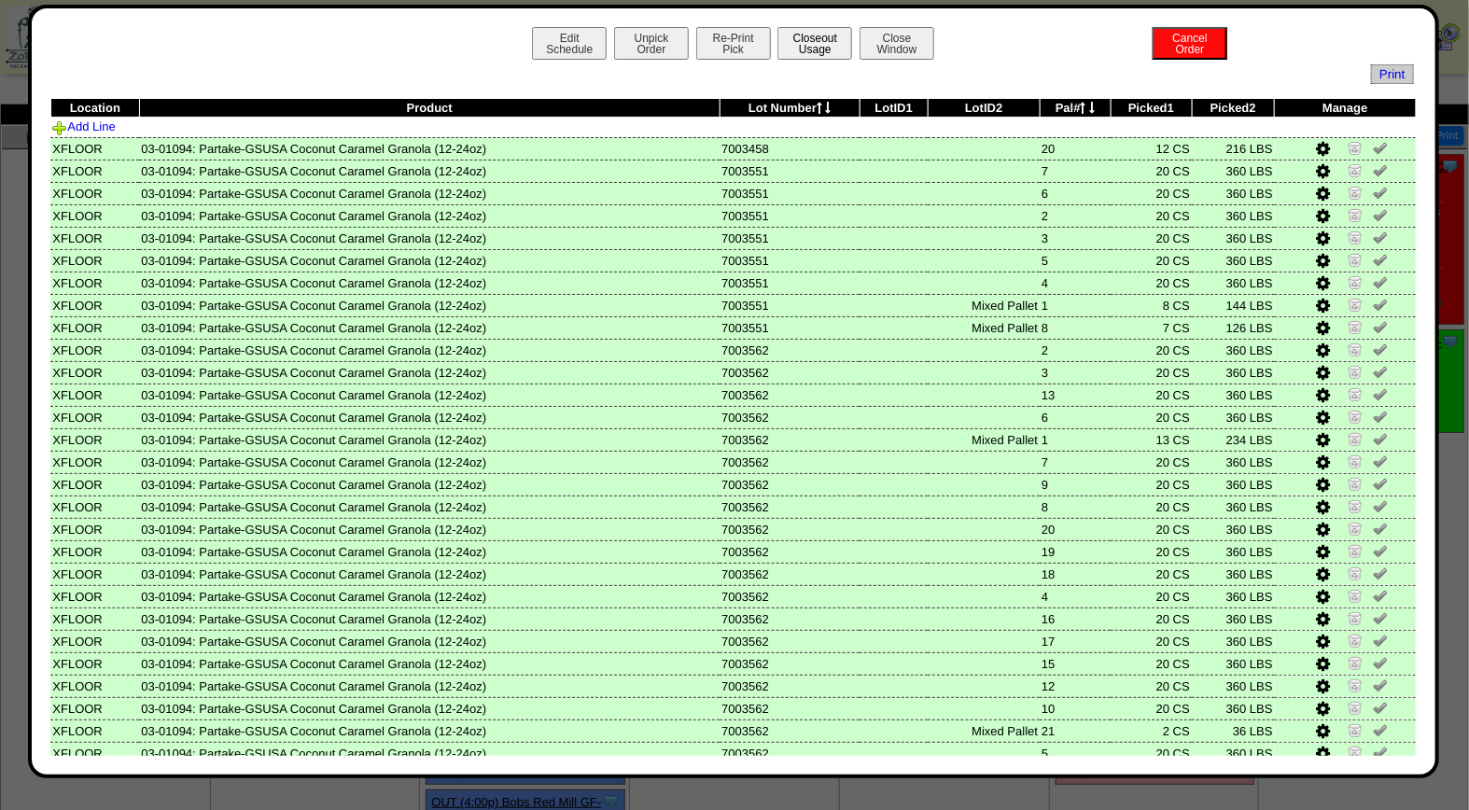
click at [798, 39] on button "Closeout Usage" at bounding box center [814, 43] width 75 height 33
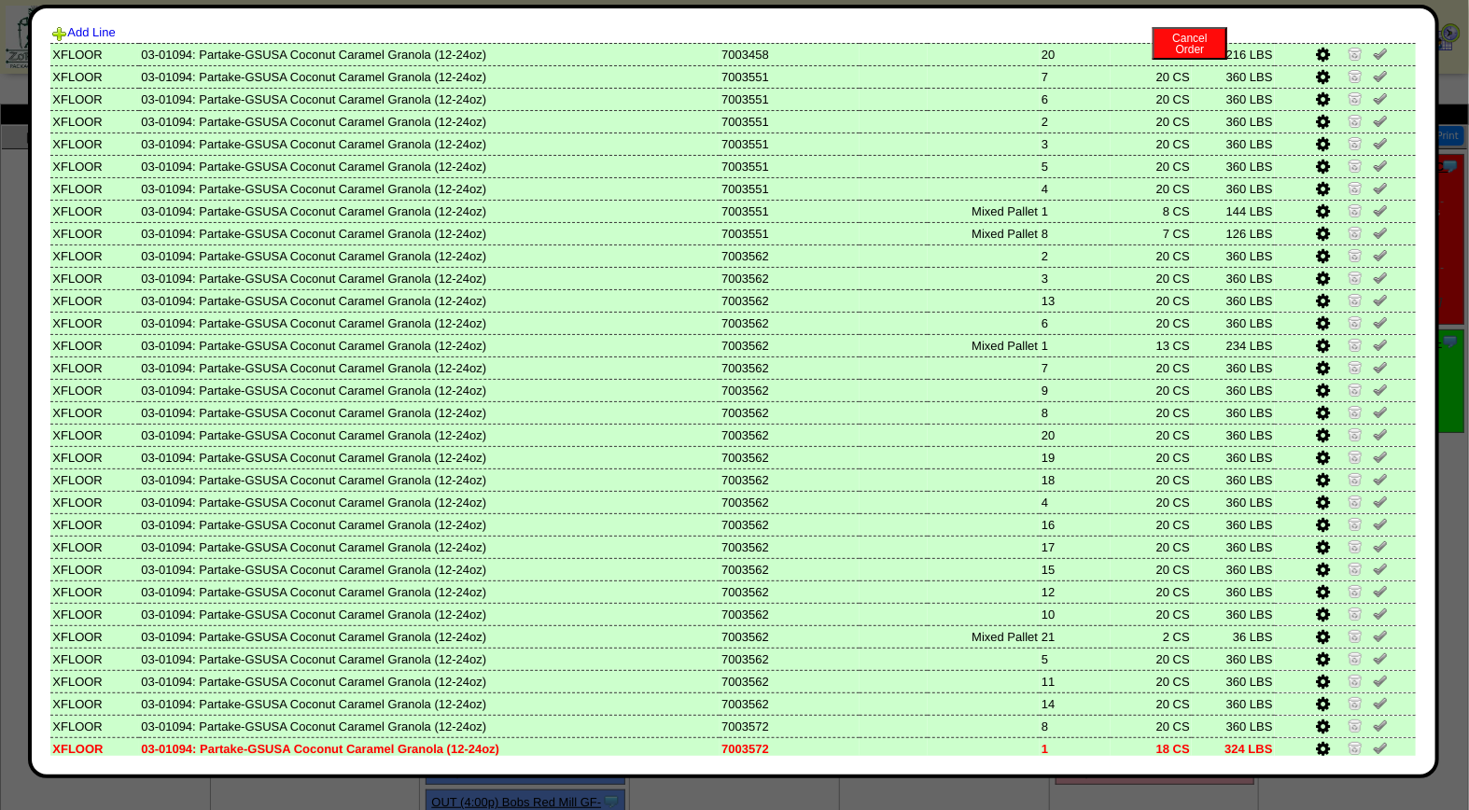
scroll to position [177, 0]
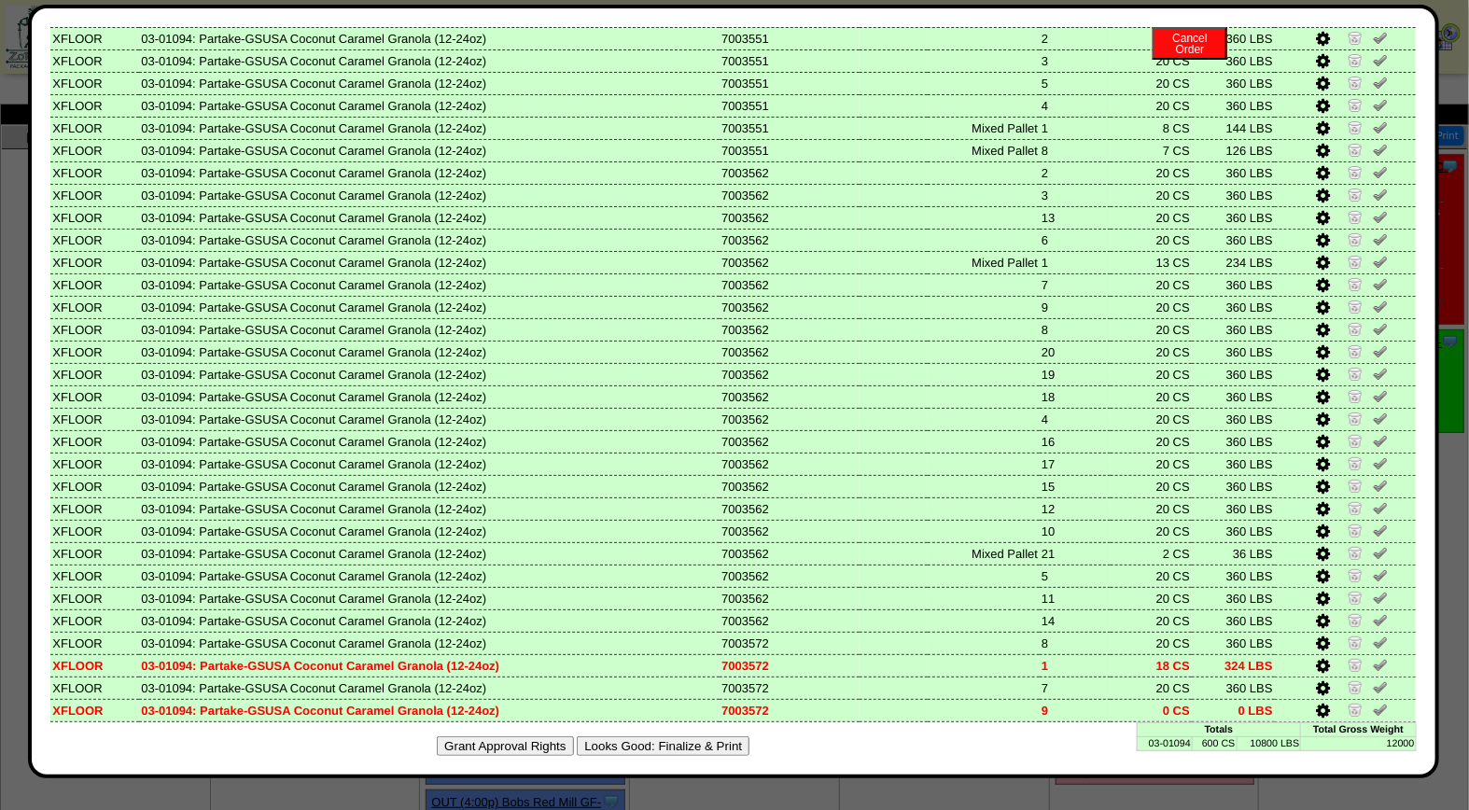
click at [622, 722] on div "Grant Approval Rights Looks Good: Finalize & Print" at bounding box center [733, 746] width 1366 height 48
click at [623, 736] on button "Looks Good: Finalize & Print" at bounding box center [663, 746] width 173 height 20
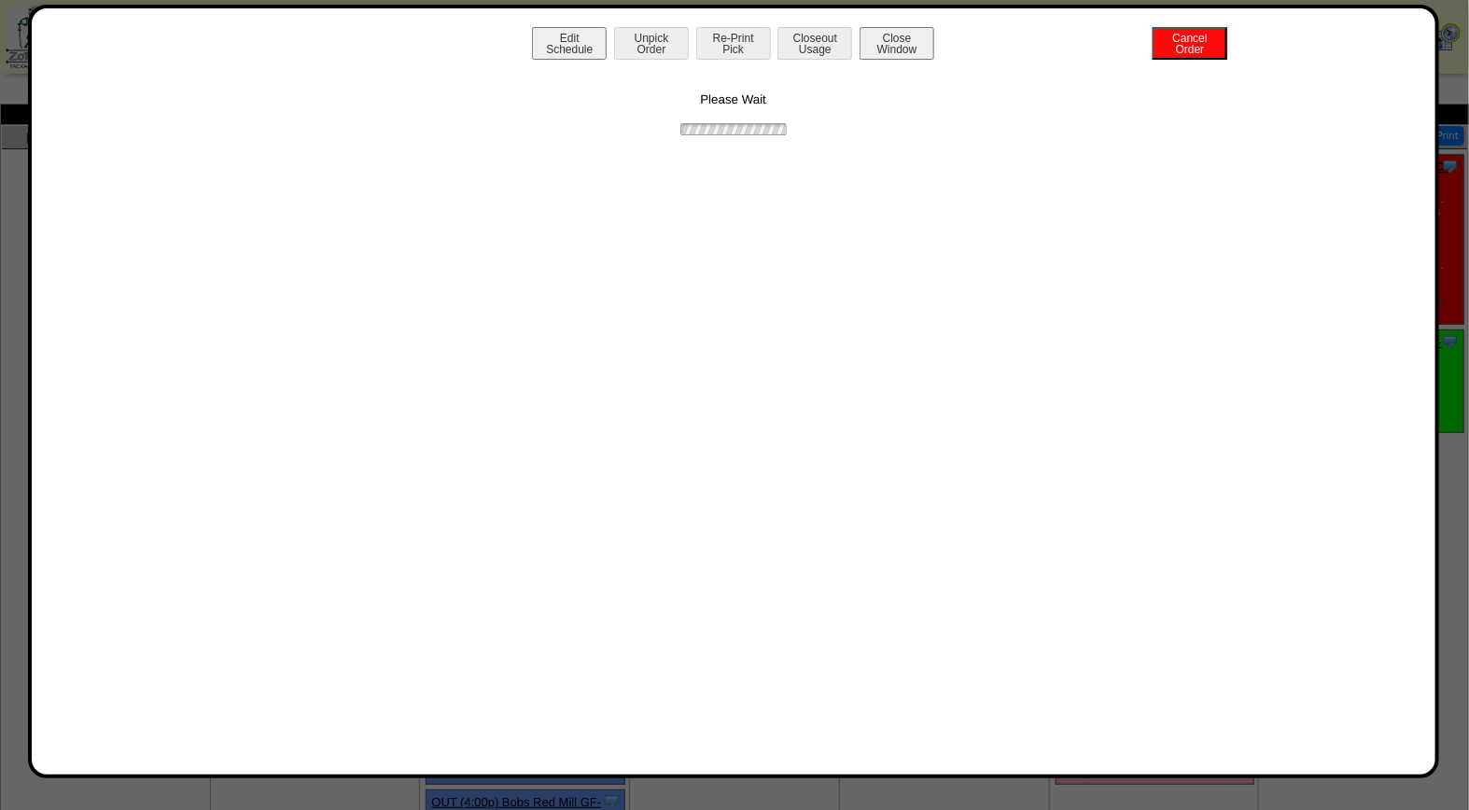
scroll to position [0, 0]
click at [751, 33] on button "Print BOL" at bounding box center [733, 43] width 75 height 33
